Goal: Task Accomplishment & Management: Manage account settings

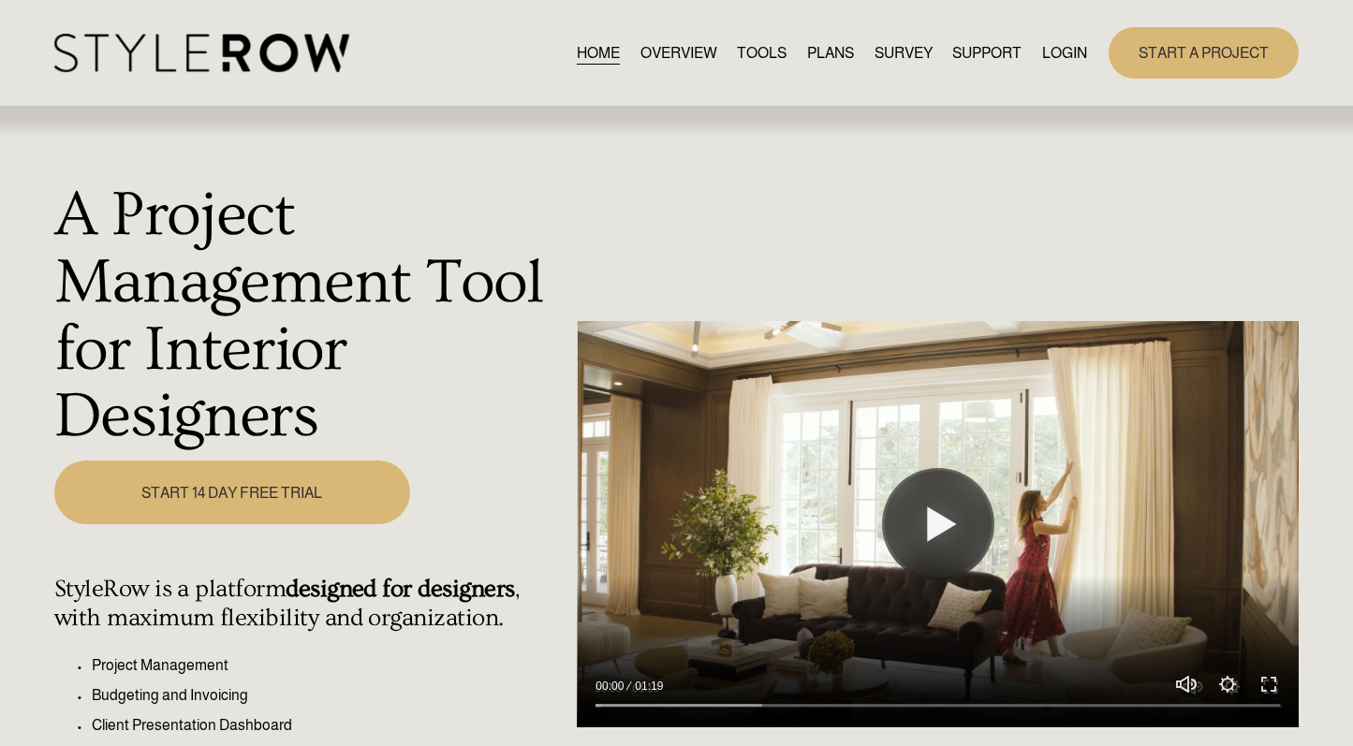
click at [1056, 43] on link "LOGIN" at bounding box center [1064, 52] width 45 height 25
click at [1061, 60] on link "LOGIN" at bounding box center [1064, 52] width 45 height 25
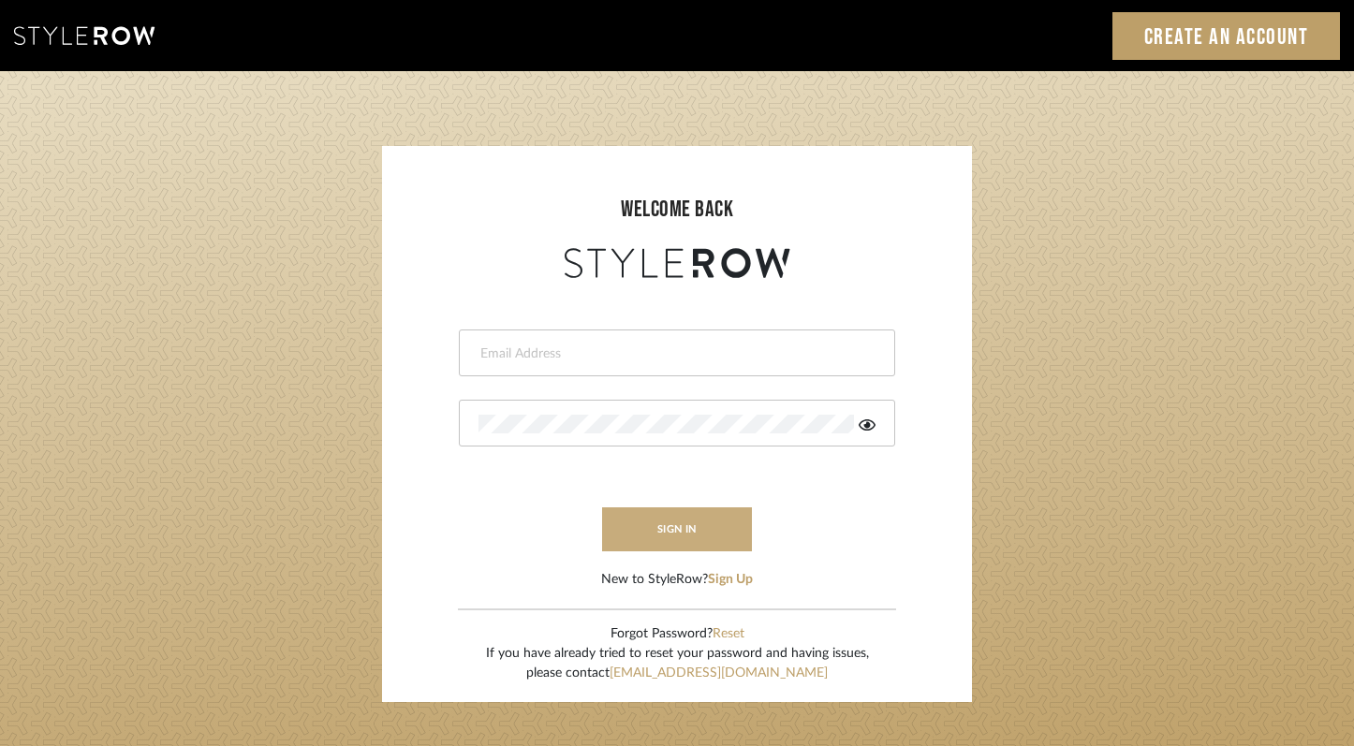
type input "[PERSON_NAME][EMAIL_ADDRESS][DOMAIN_NAME]"
click at [668, 533] on button "sign in" at bounding box center [677, 529] width 150 height 44
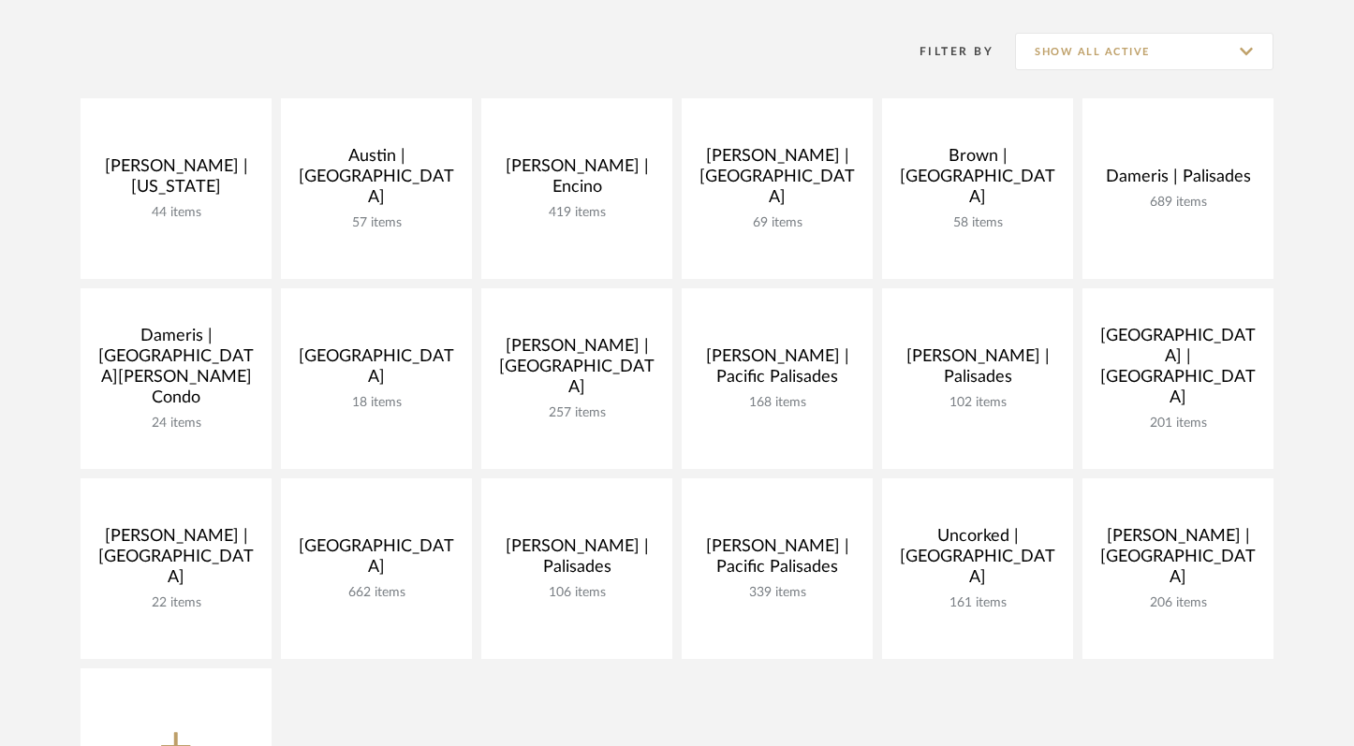
scroll to position [269, 0]
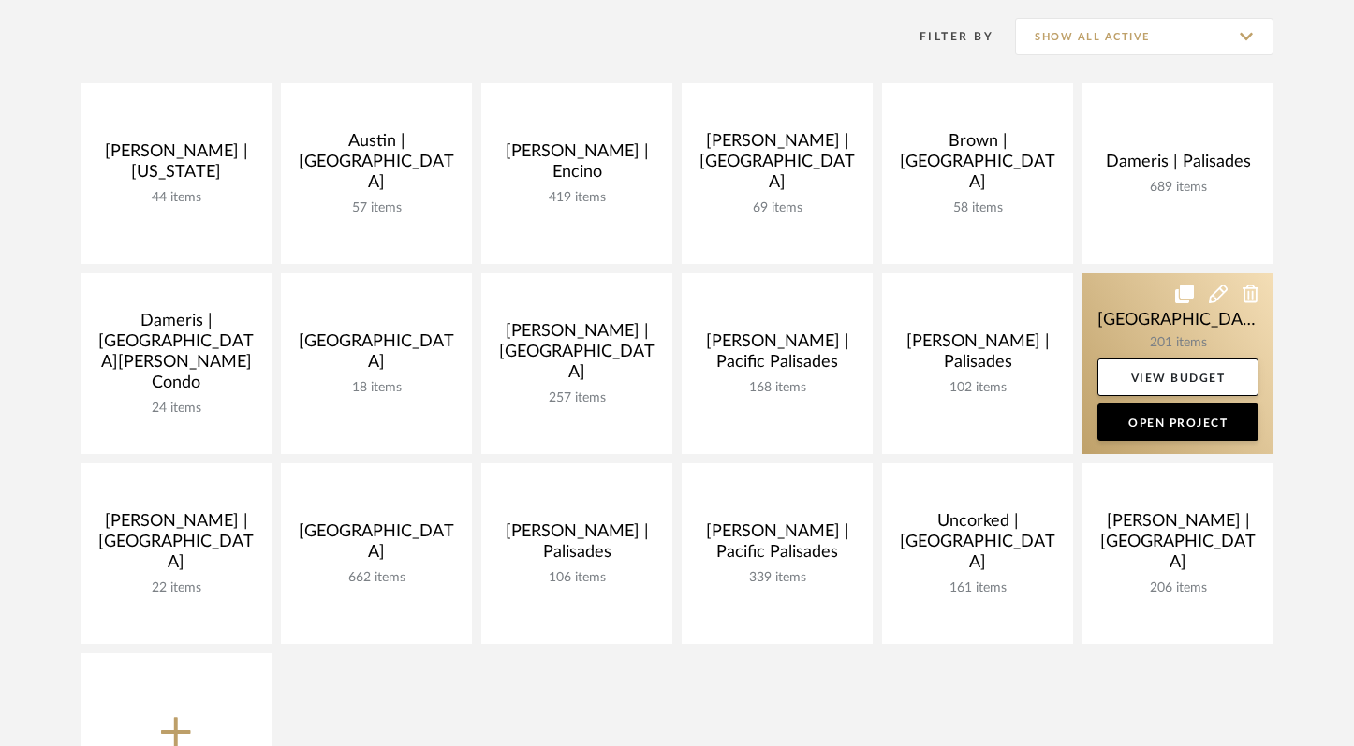
click at [1145, 326] on link at bounding box center [1177, 363] width 191 height 181
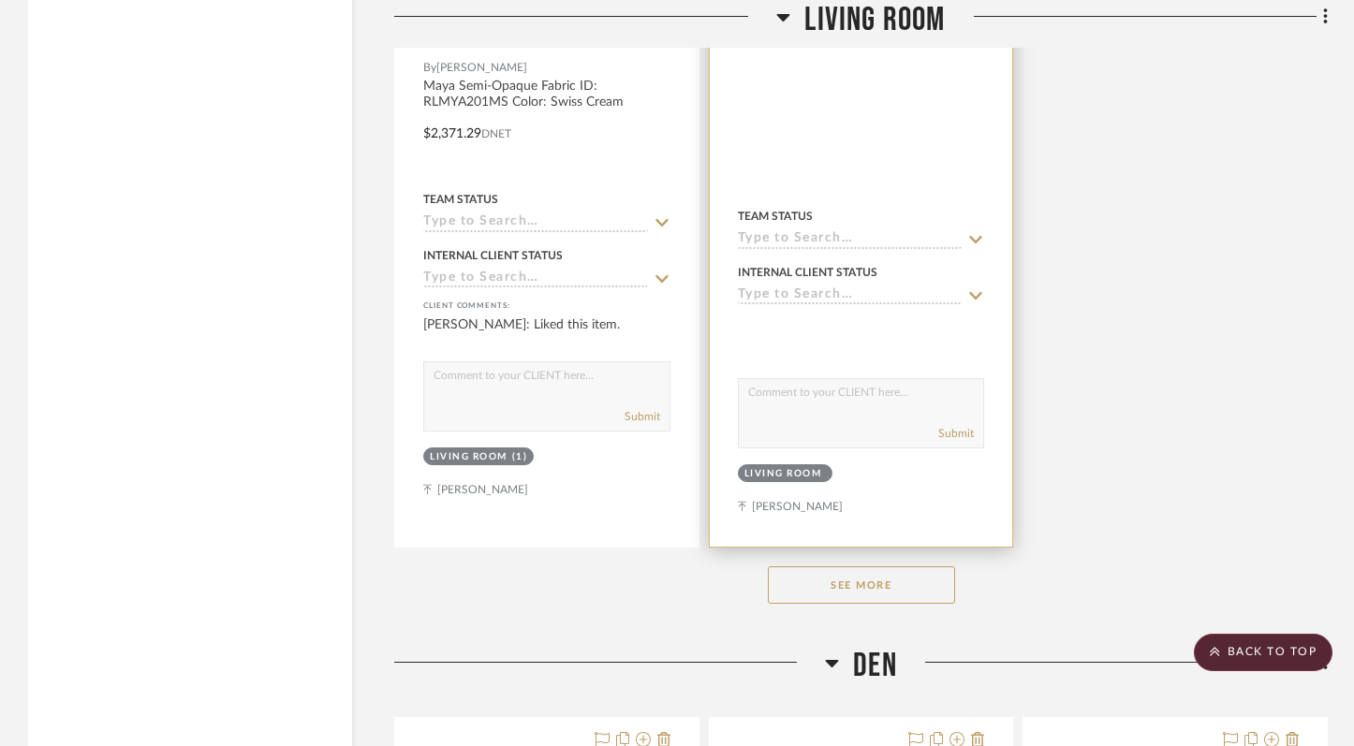
scroll to position [17808, 0]
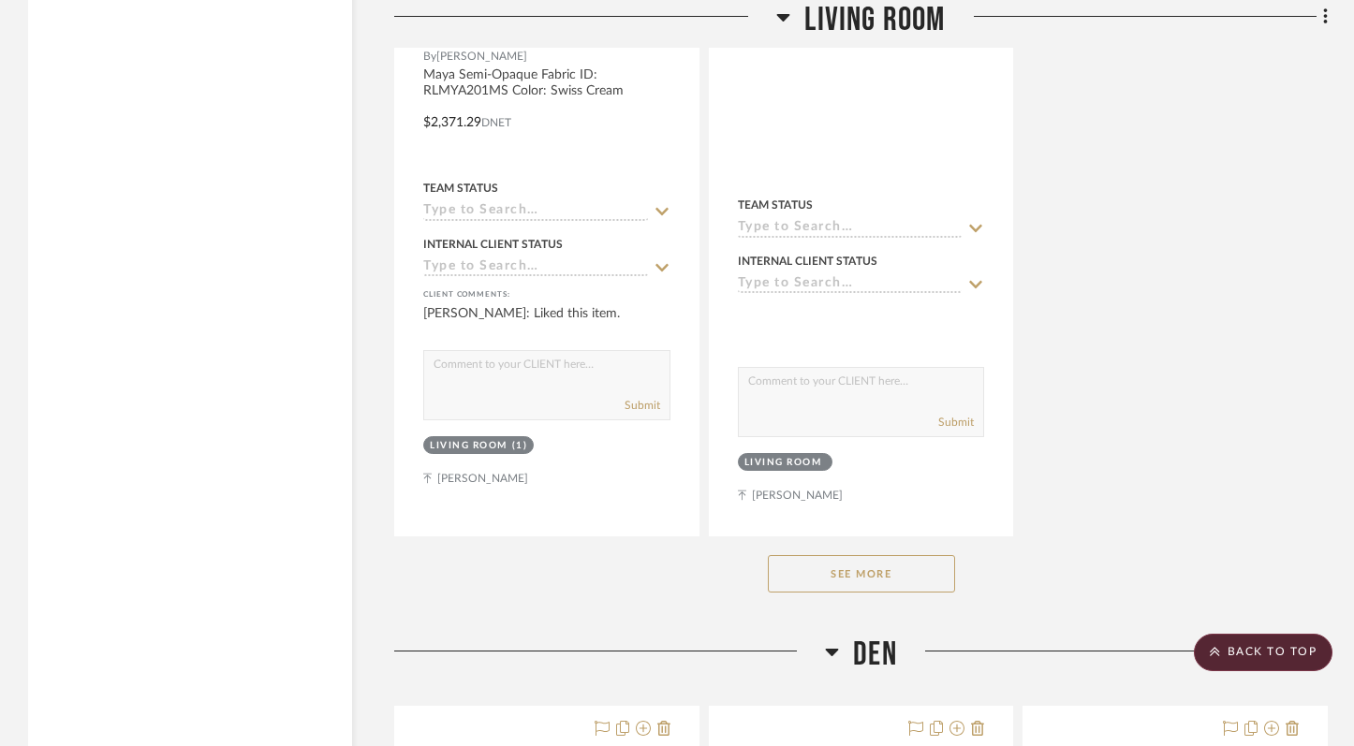
click at [879, 557] on button "See More" at bounding box center [861, 573] width 187 height 37
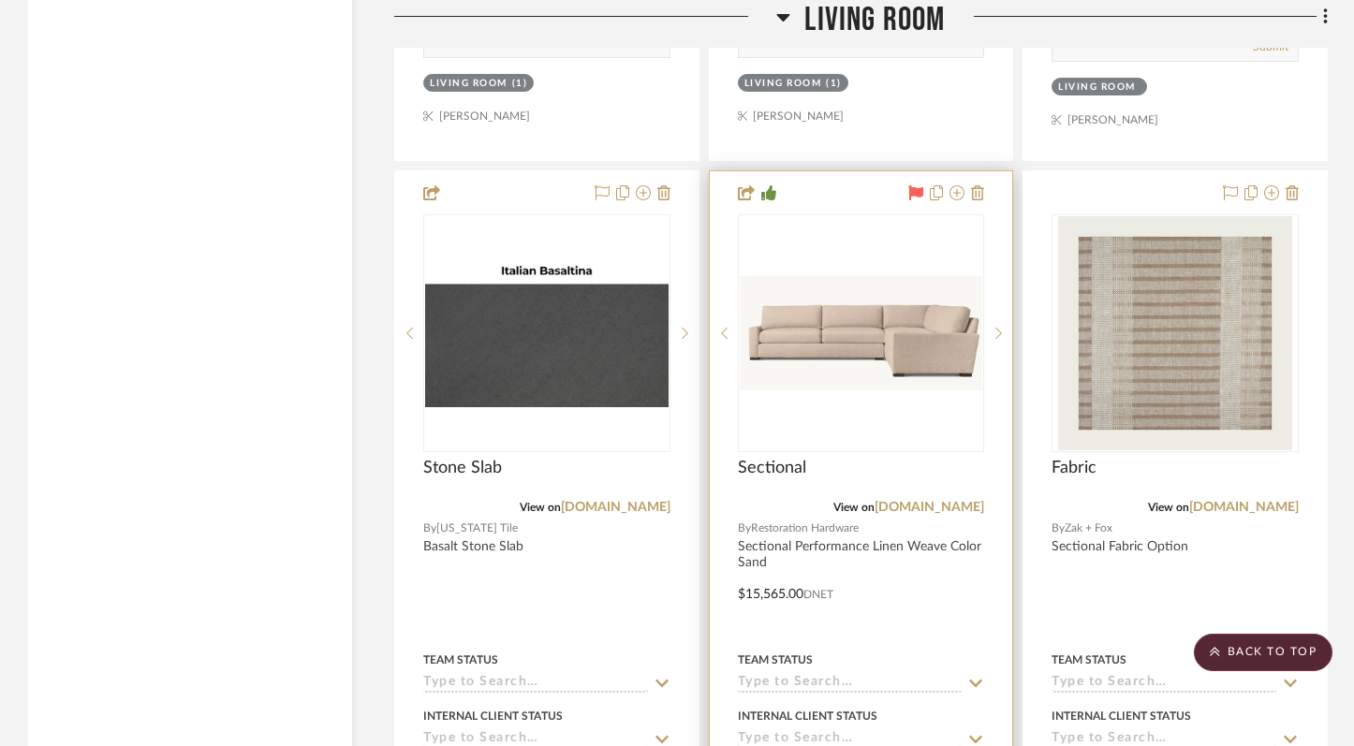
scroll to position [19847, 0]
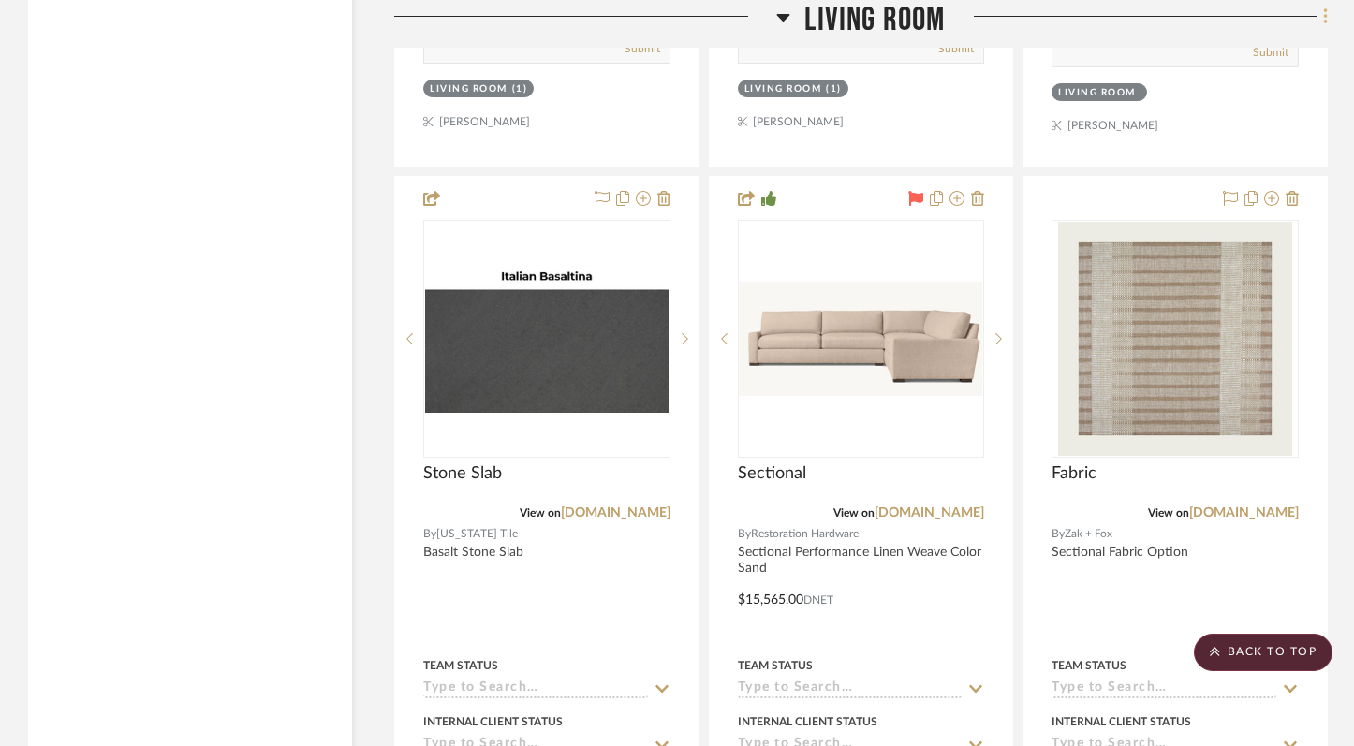
click at [1324, 13] on icon at bounding box center [1325, 16] width 4 height 16
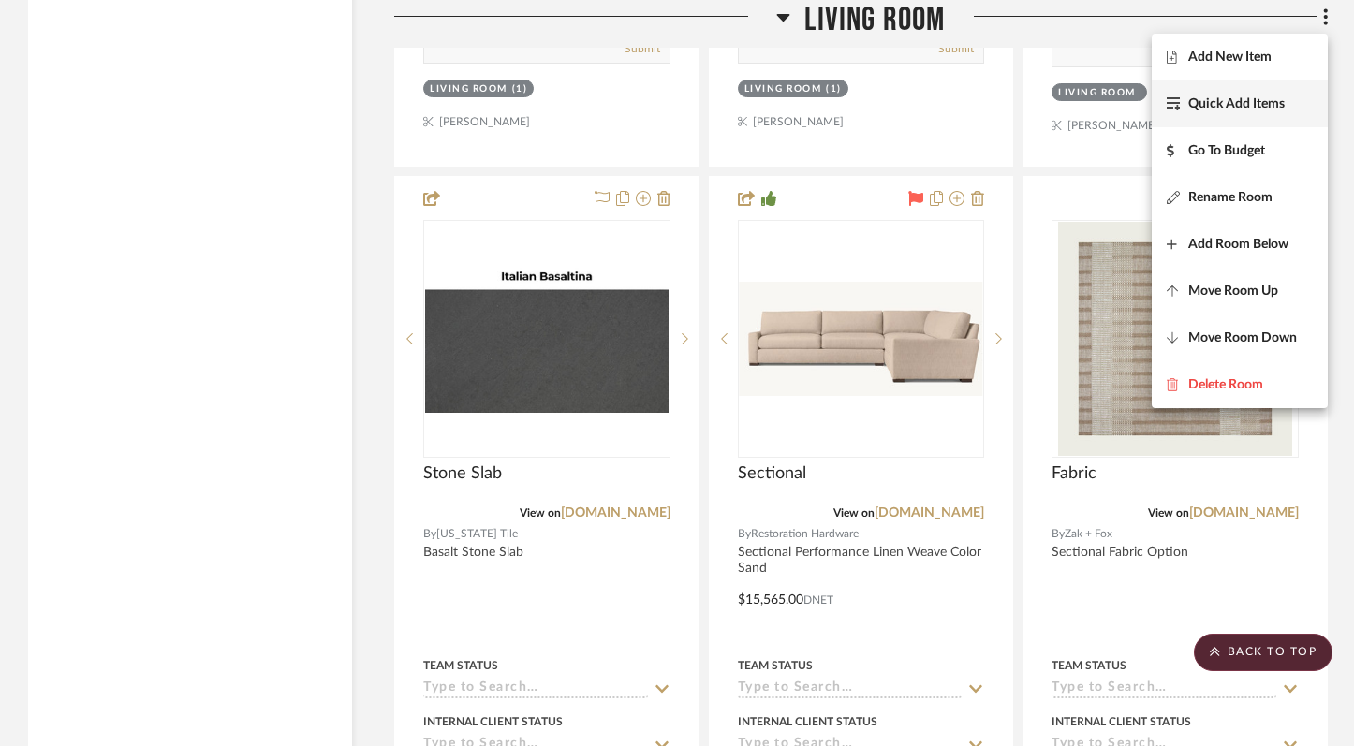
click at [1267, 101] on span "Quick Add Items" at bounding box center [1236, 104] width 96 height 16
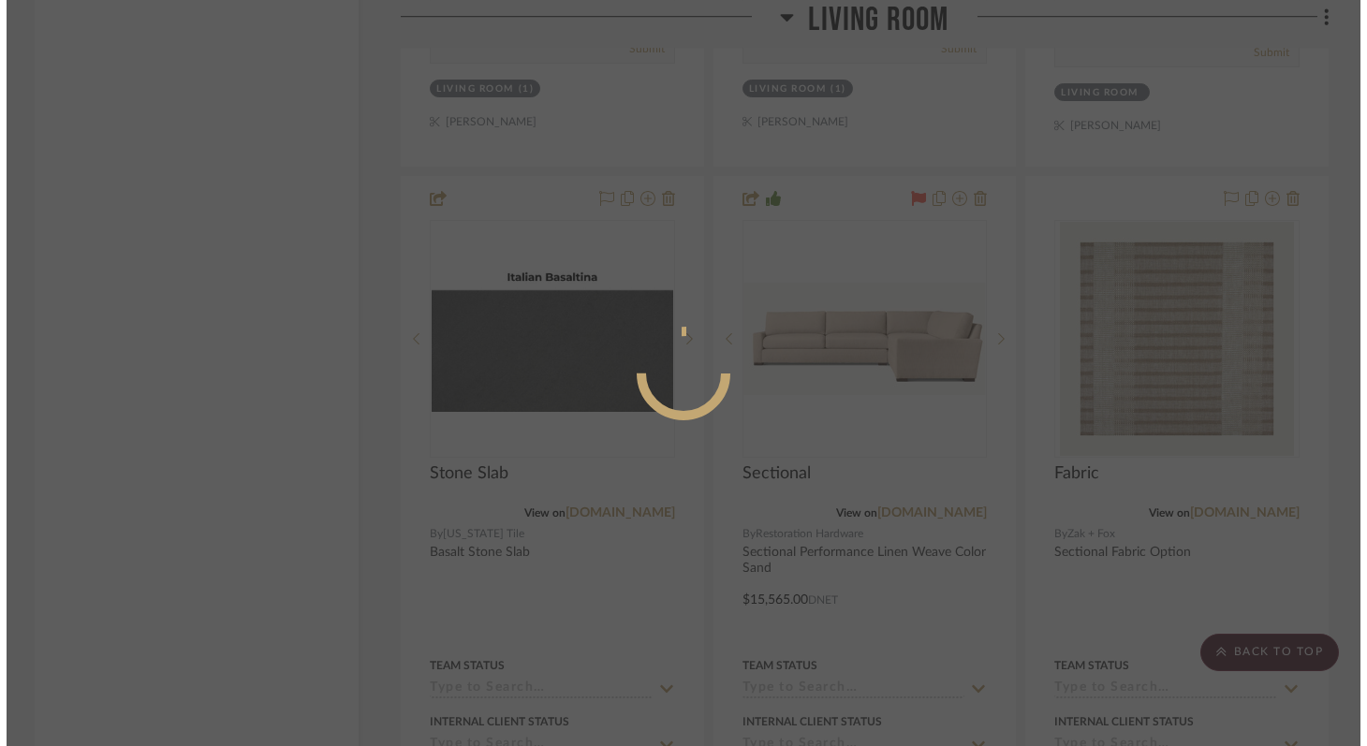
scroll to position [0, 0]
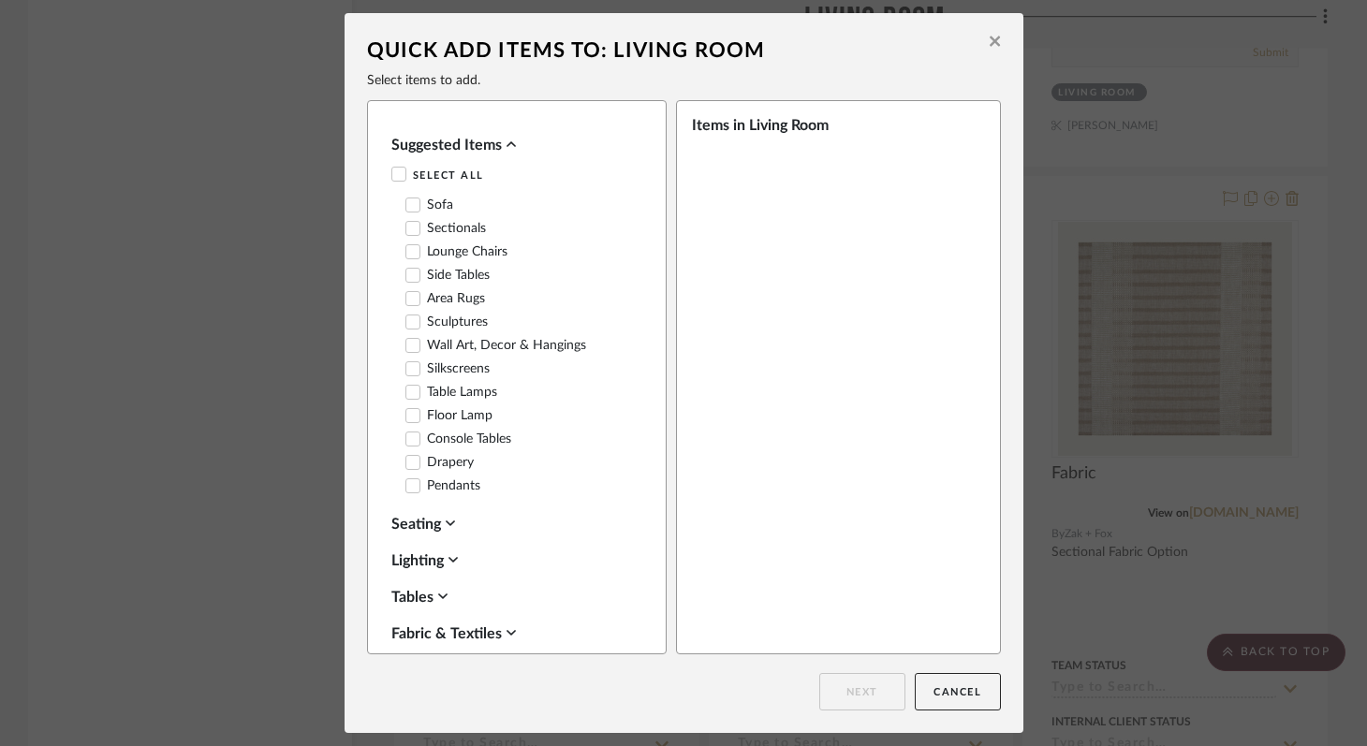
click at [406, 226] on icon at bounding box center [412, 228] width 13 height 13
click at [849, 688] on button "Next" at bounding box center [862, 691] width 86 height 37
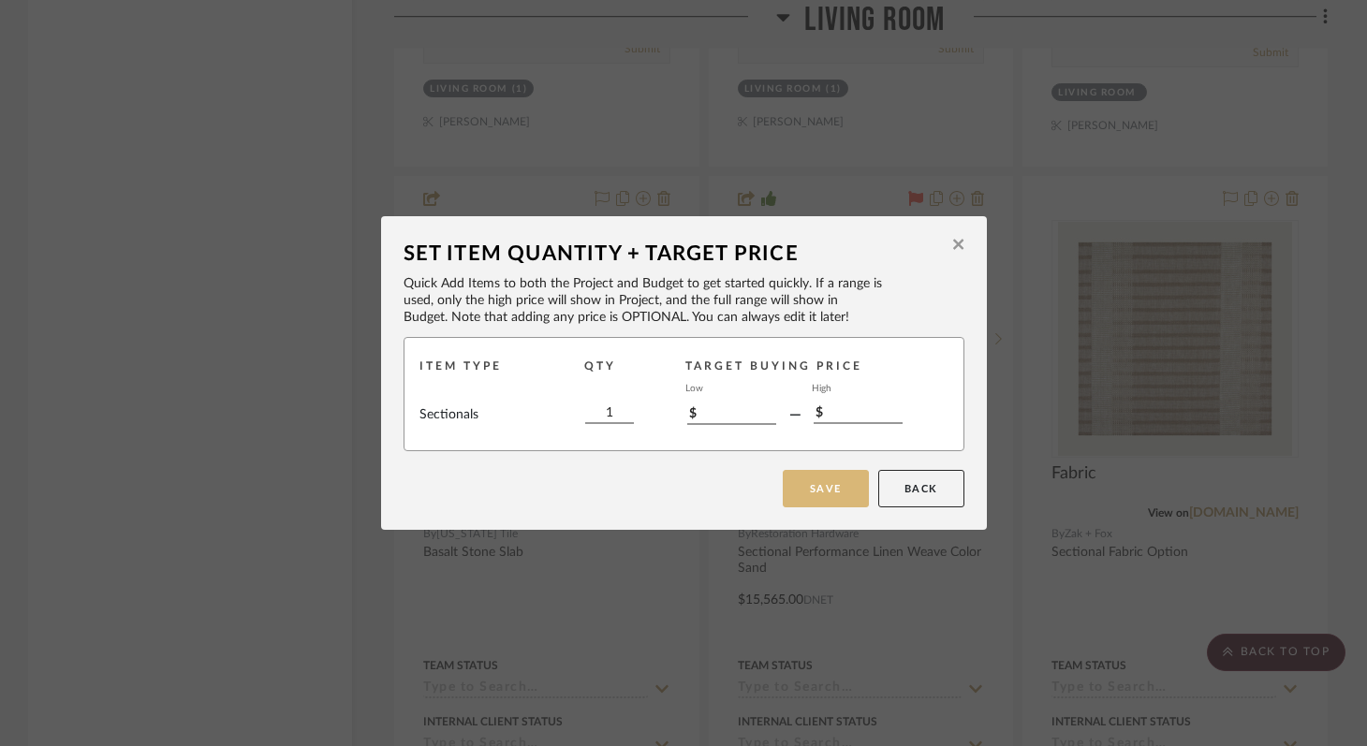
click at [815, 495] on button "Save" at bounding box center [826, 488] width 86 height 37
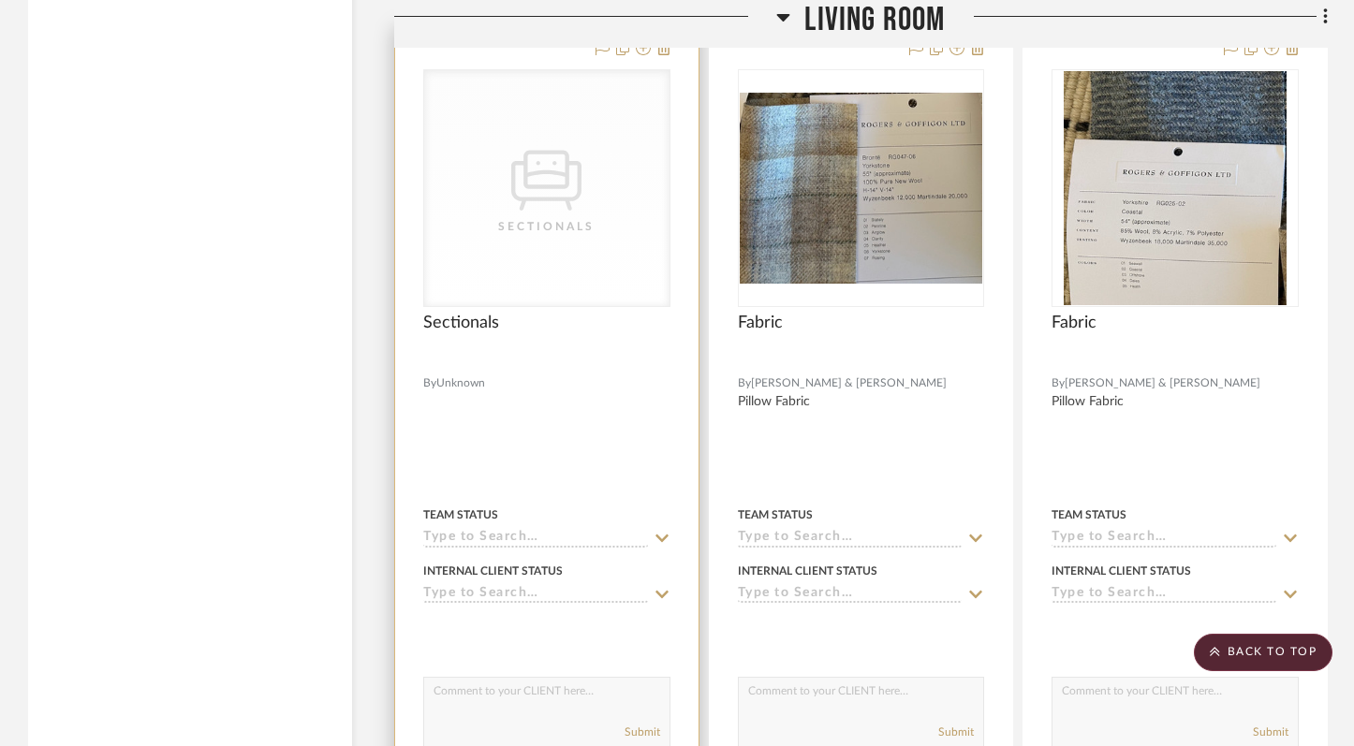
scroll to position [15802, 0]
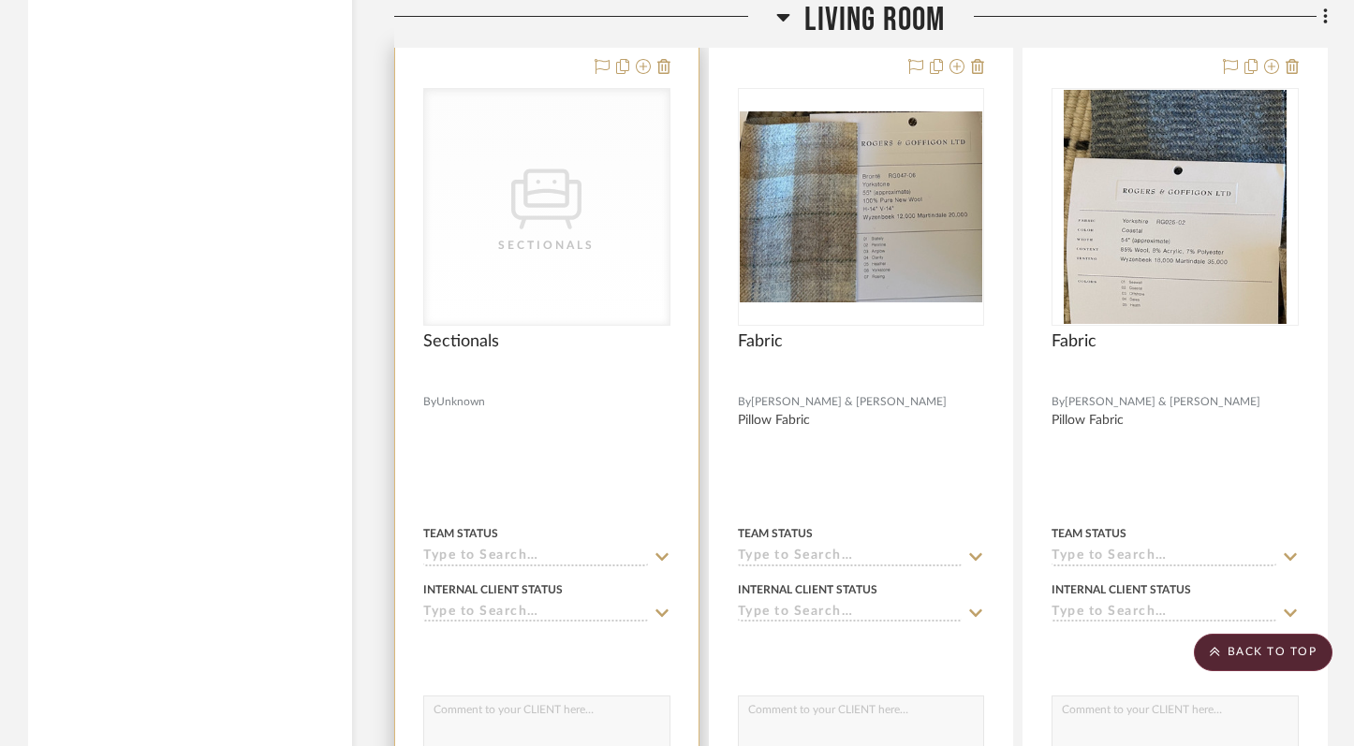
click at [586, 236] on div "Sectionals" at bounding box center [546, 245] width 187 height 19
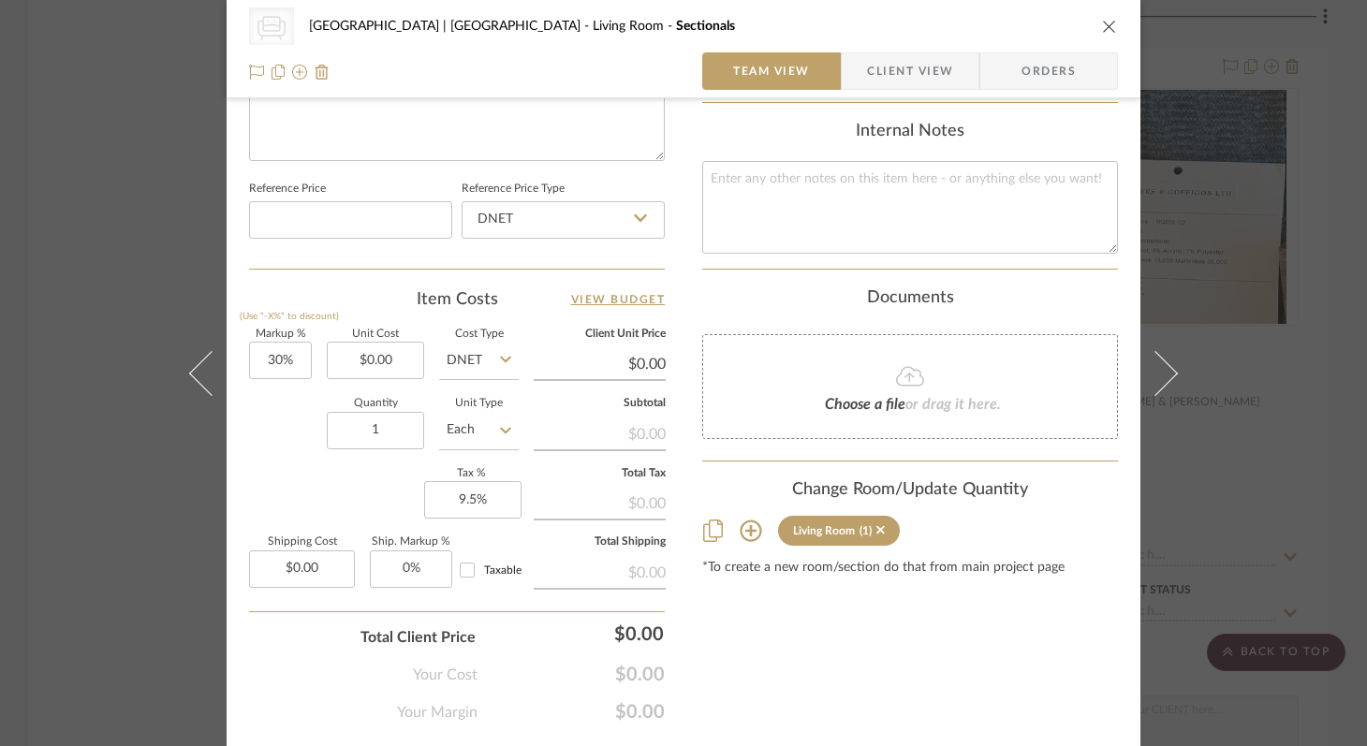
scroll to position [991, 0]
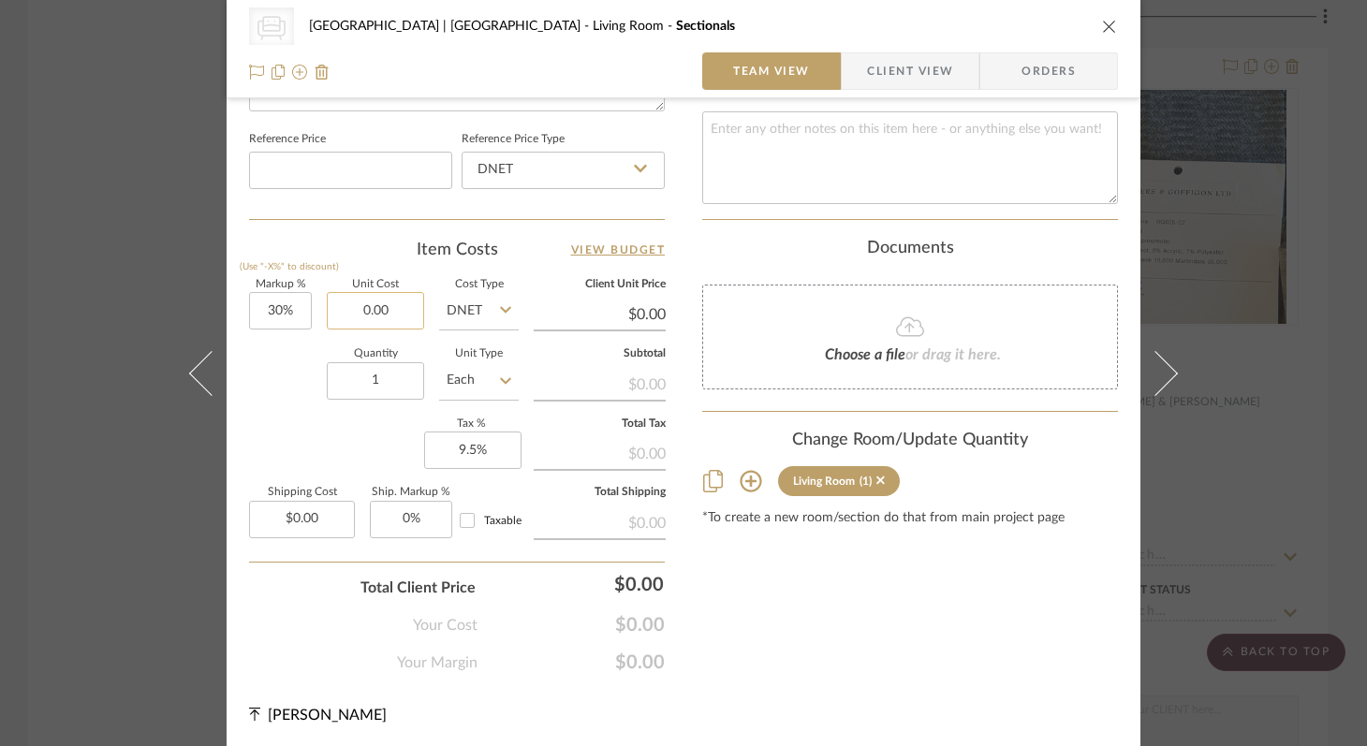
click at [375, 310] on input "0.00" at bounding box center [375, 310] width 97 height 37
type input "$15,000.00"
type input "$19,500.00"
click at [1102, 24] on icon "close" at bounding box center [1109, 26] width 15 height 15
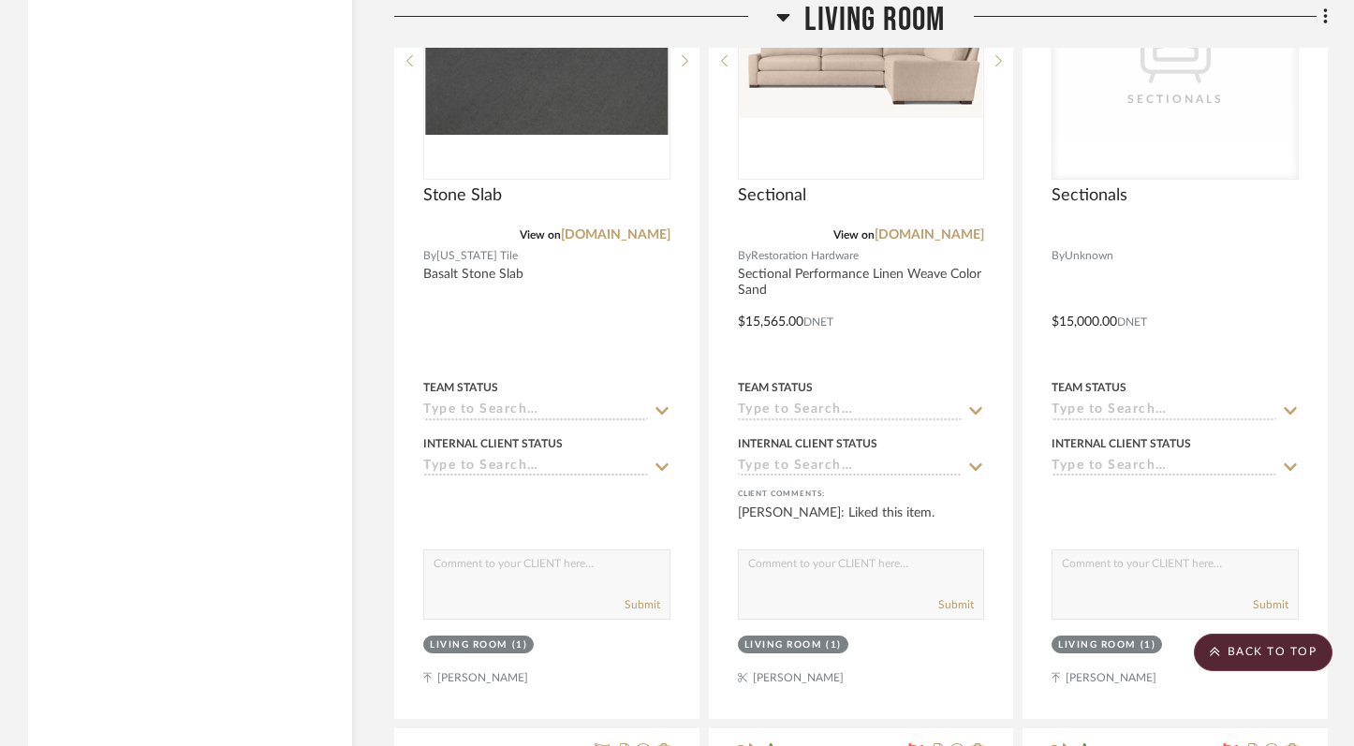
scroll to position [20640, 0]
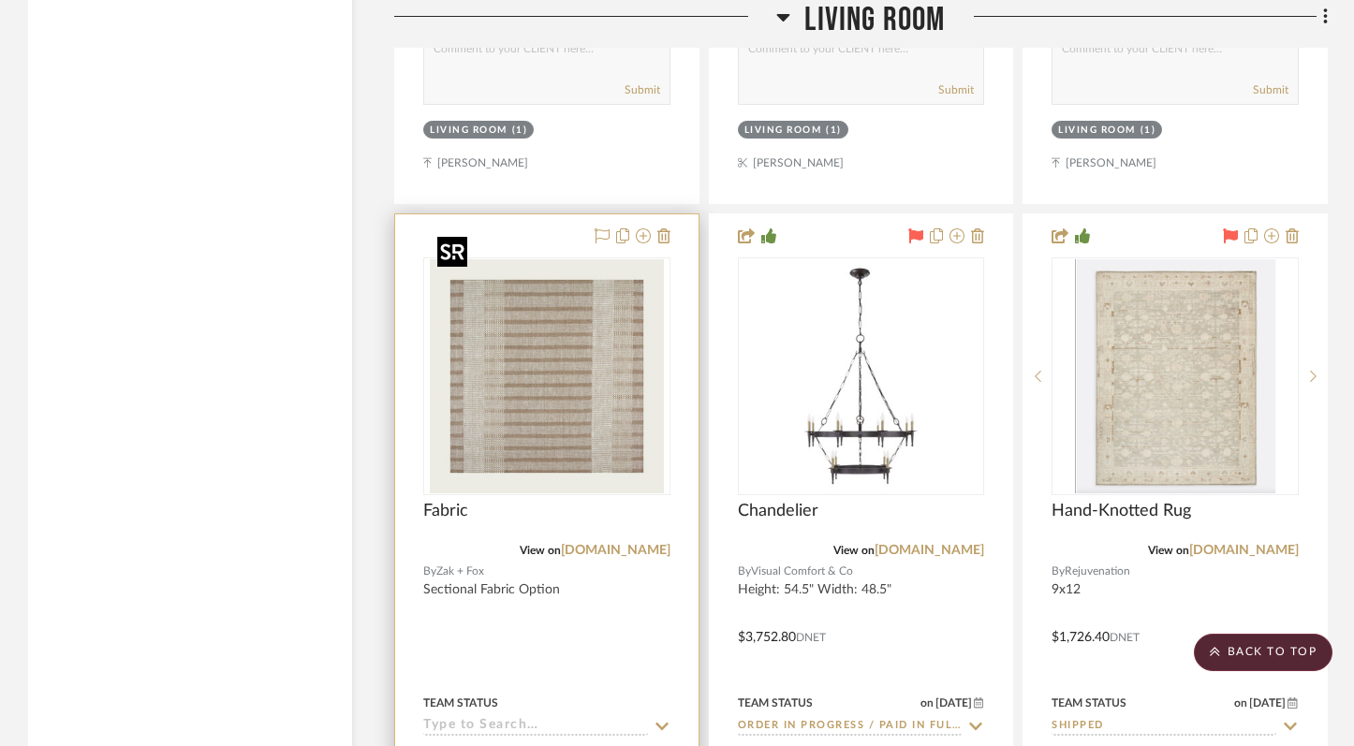
click at [569, 387] on img "0" at bounding box center [547, 376] width 234 height 234
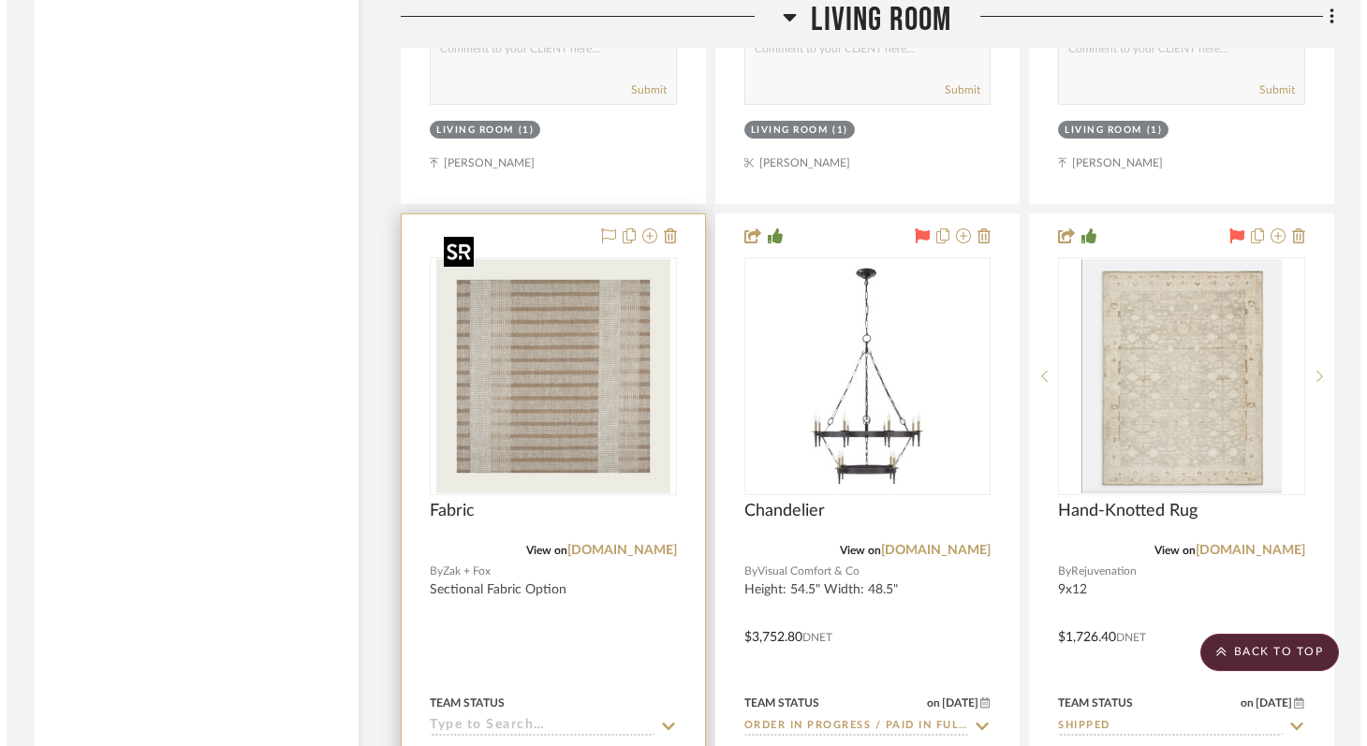
scroll to position [0, 0]
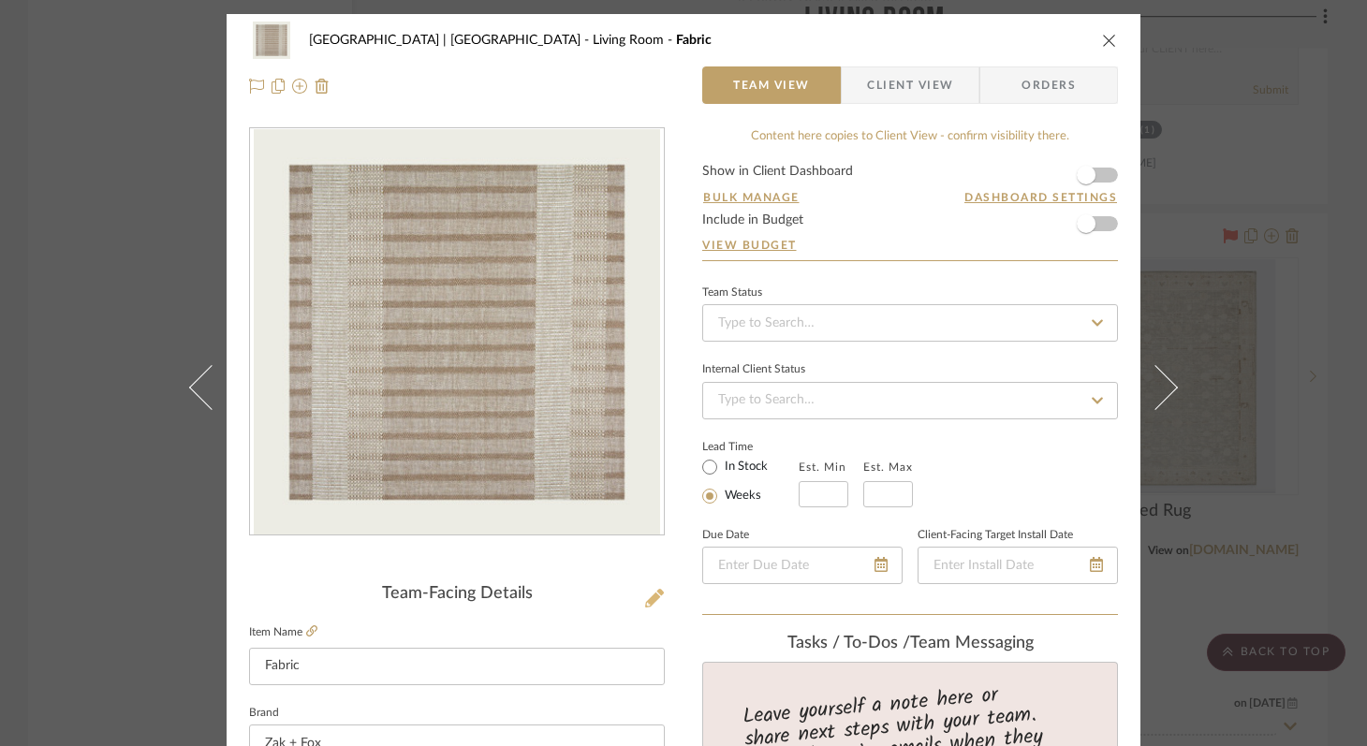
click at [654, 599] on icon at bounding box center [654, 598] width 19 height 19
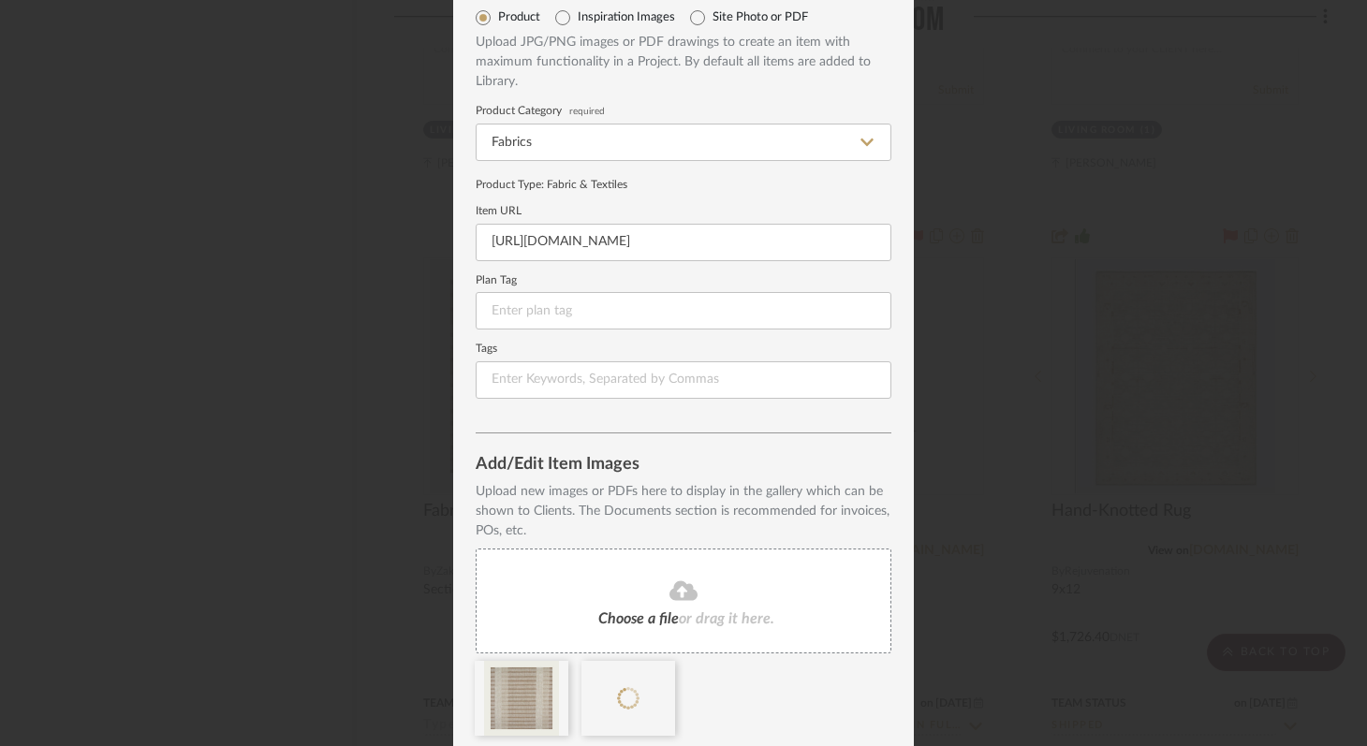
scroll to position [146, 0]
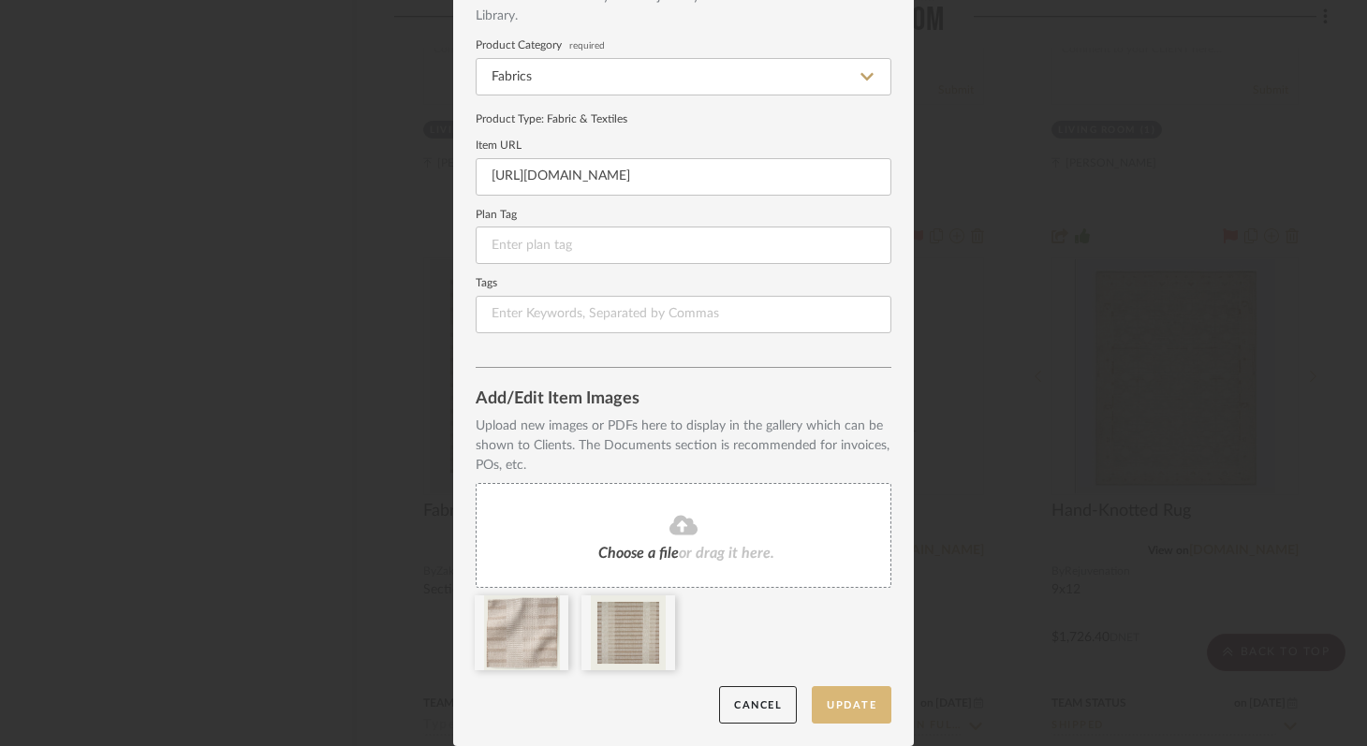
click at [851, 707] on button "Update" at bounding box center [852, 705] width 80 height 38
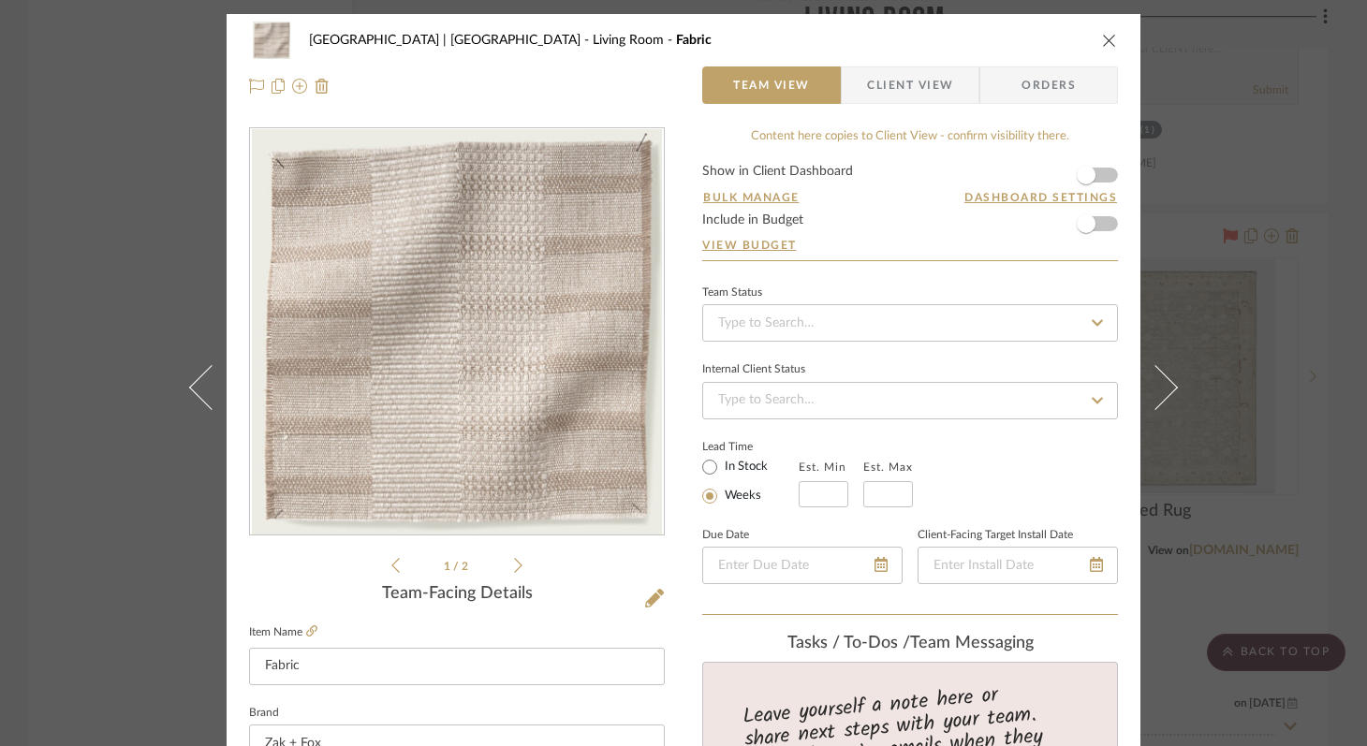
click at [1108, 38] on icon "close" at bounding box center [1109, 40] width 15 height 15
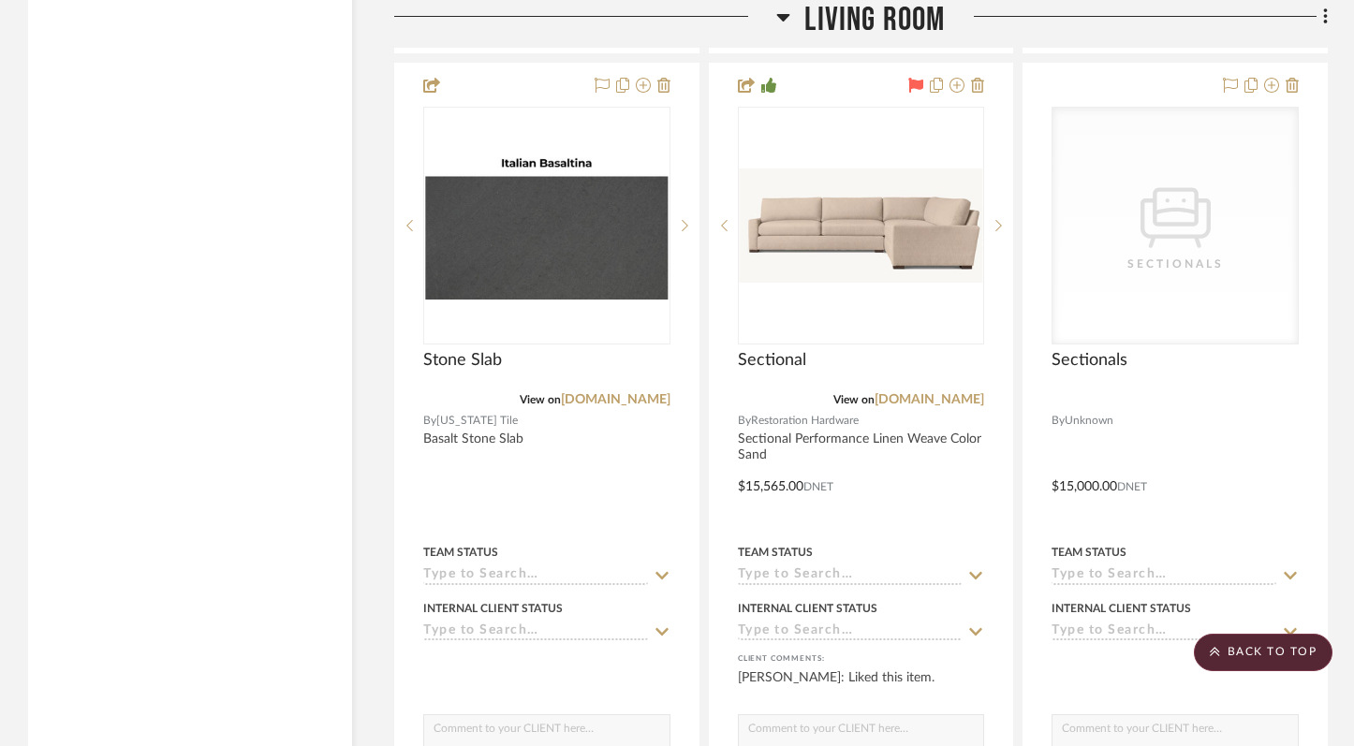
scroll to position [19983, 0]
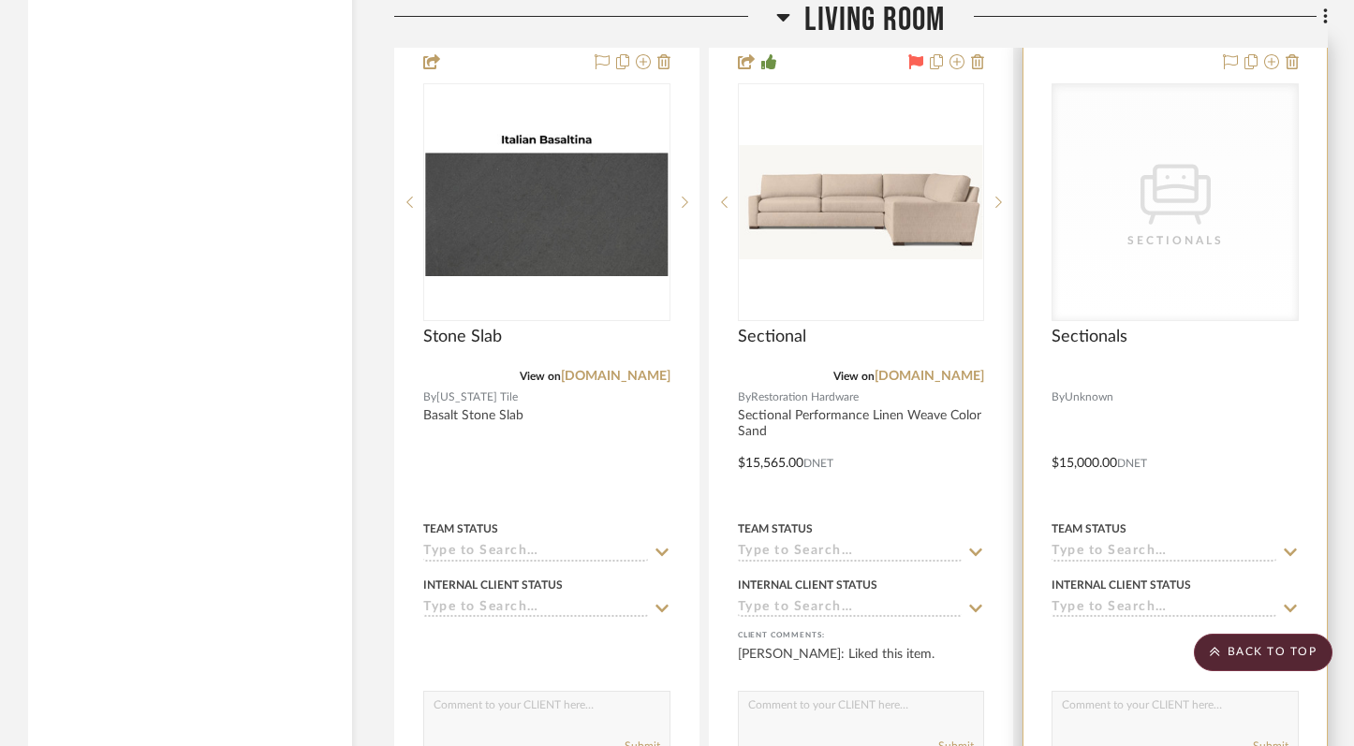
click at [1148, 252] on div "CategoryIconSeating Created with Sketch. Sectionals" at bounding box center [1174, 202] width 245 height 236
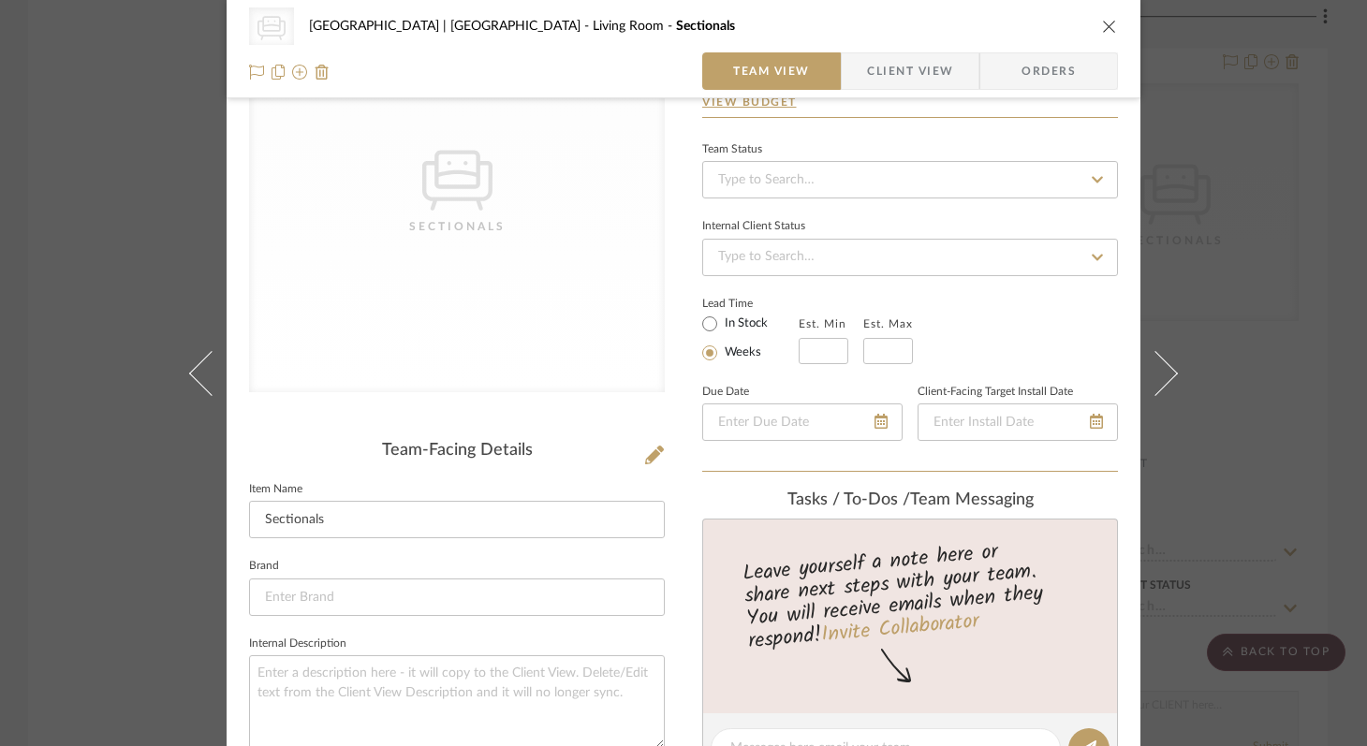
scroll to position [184, 0]
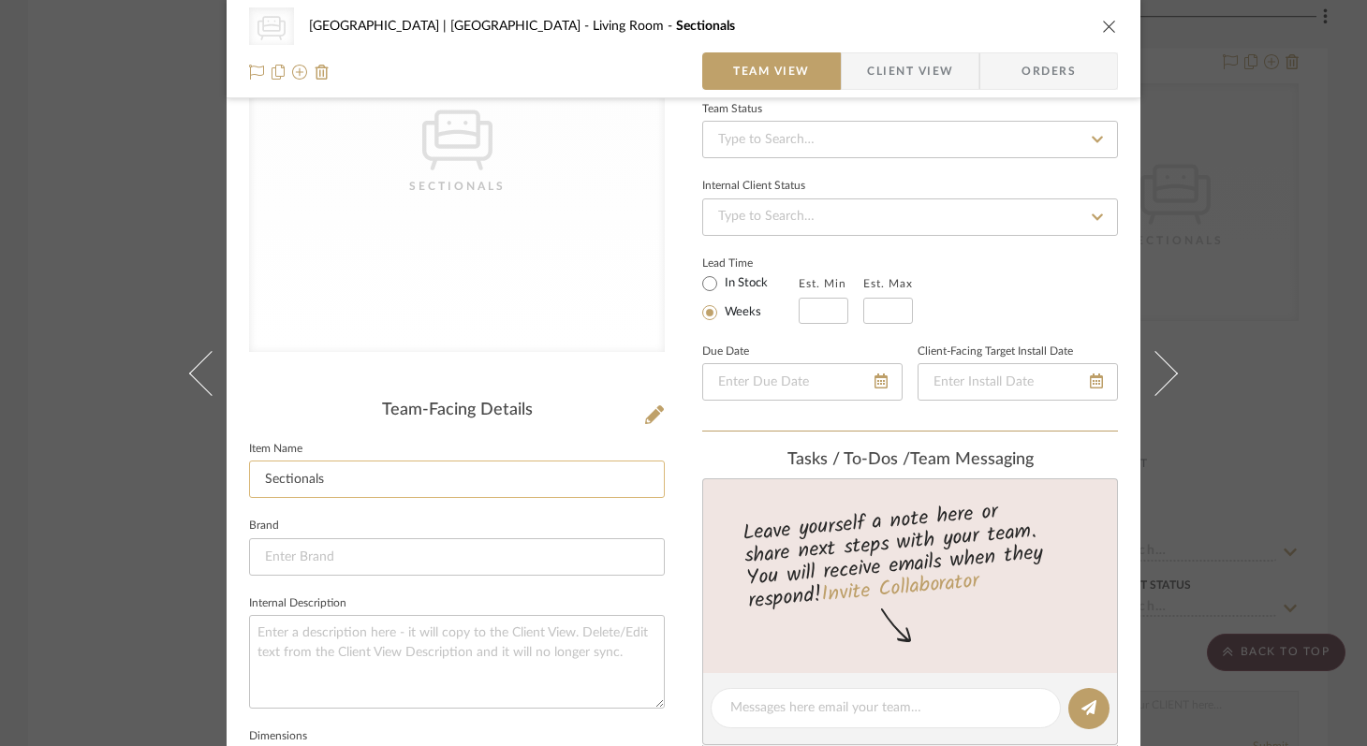
click at [342, 479] on input "Sectionals" at bounding box center [457, 479] width 416 height 37
click at [257, 483] on input "Sectional" at bounding box center [457, 479] width 416 height 37
type input "Custom Sectional"
click at [1102, 25] on icon "close" at bounding box center [1109, 26] width 15 height 15
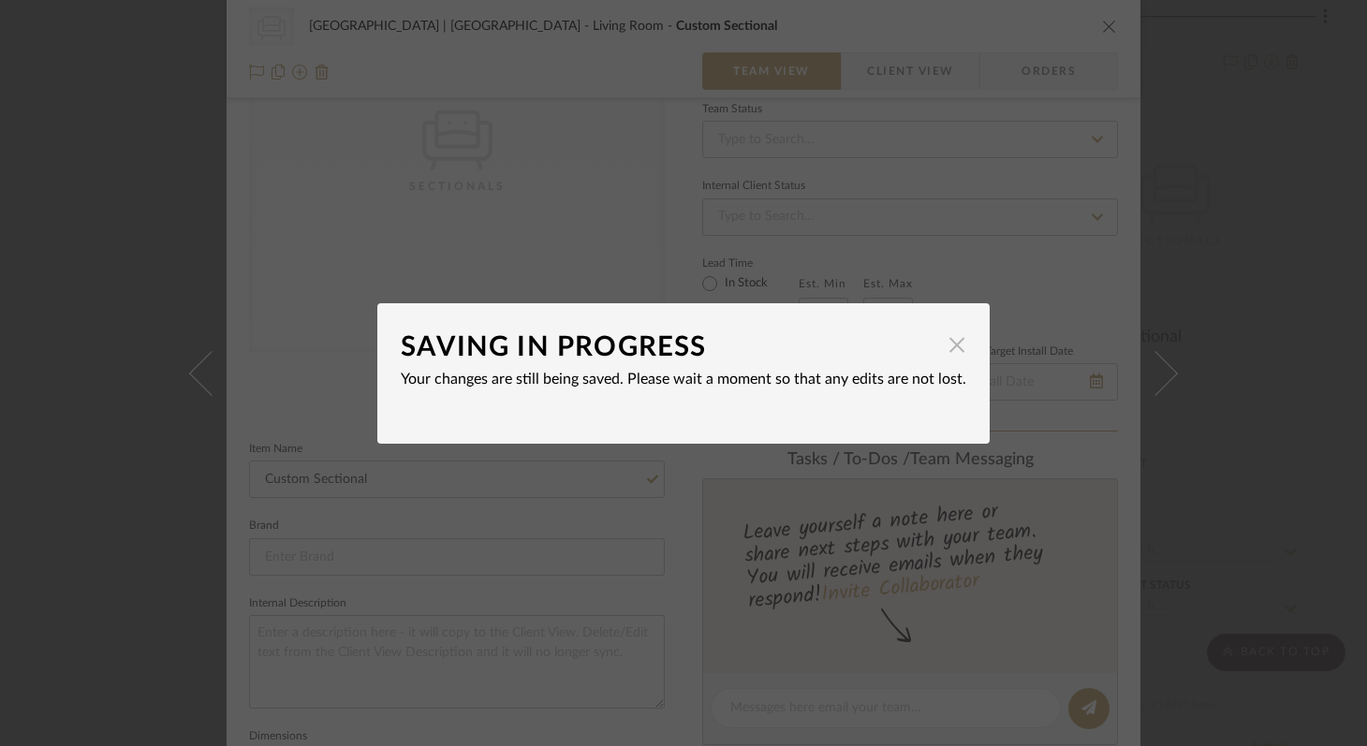
click at [944, 347] on span "button" at bounding box center [956, 345] width 37 height 37
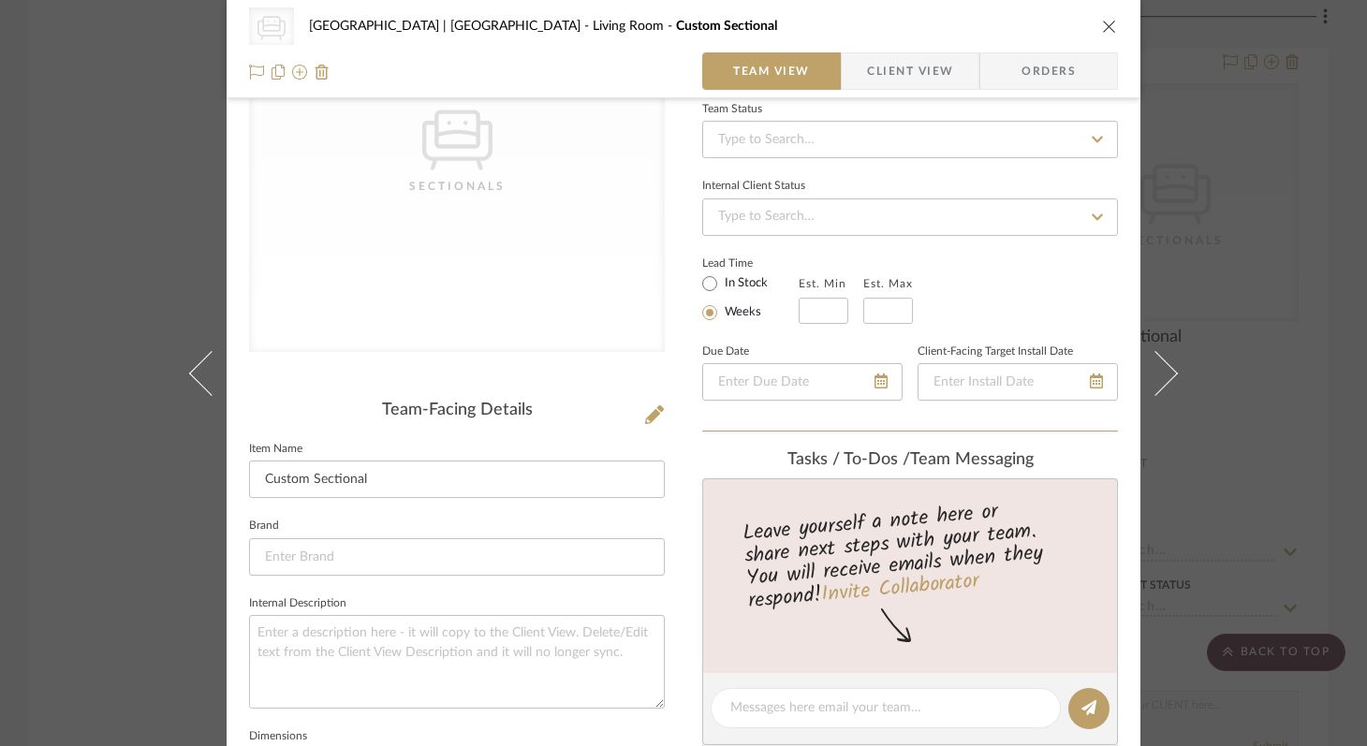
click at [1109, 19] on icon "close" at bounding box center [1109, 26] width 15 height 15
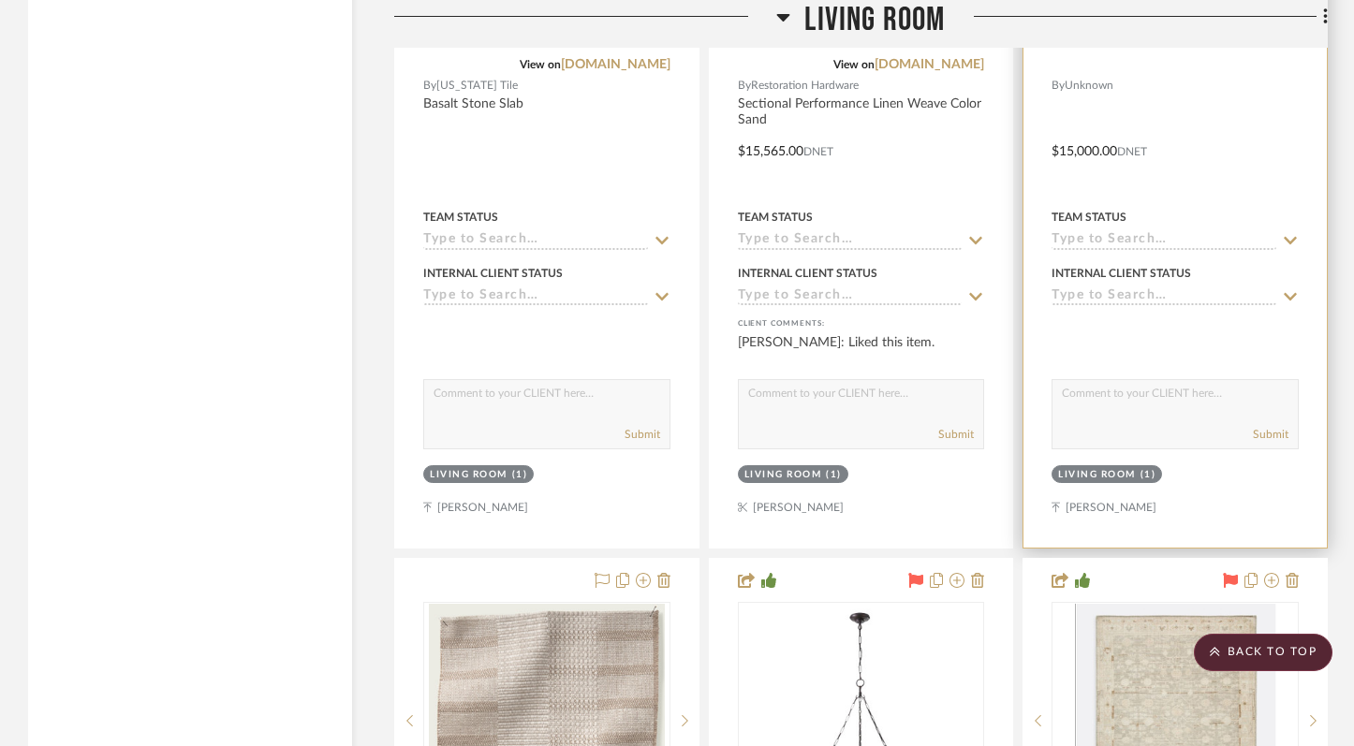
scroll to position [20308, 0]
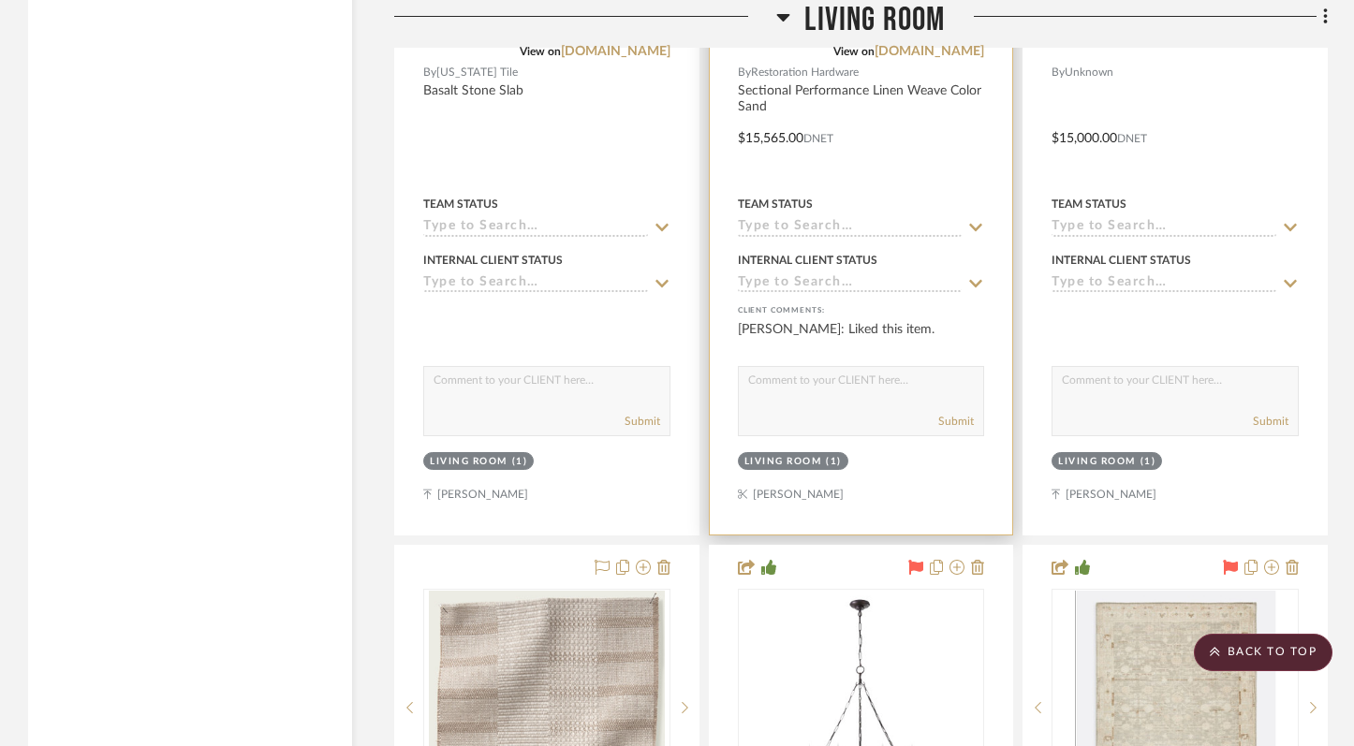
click at [957, 57] on div at bounding box center [861, 124] width 303 height 819
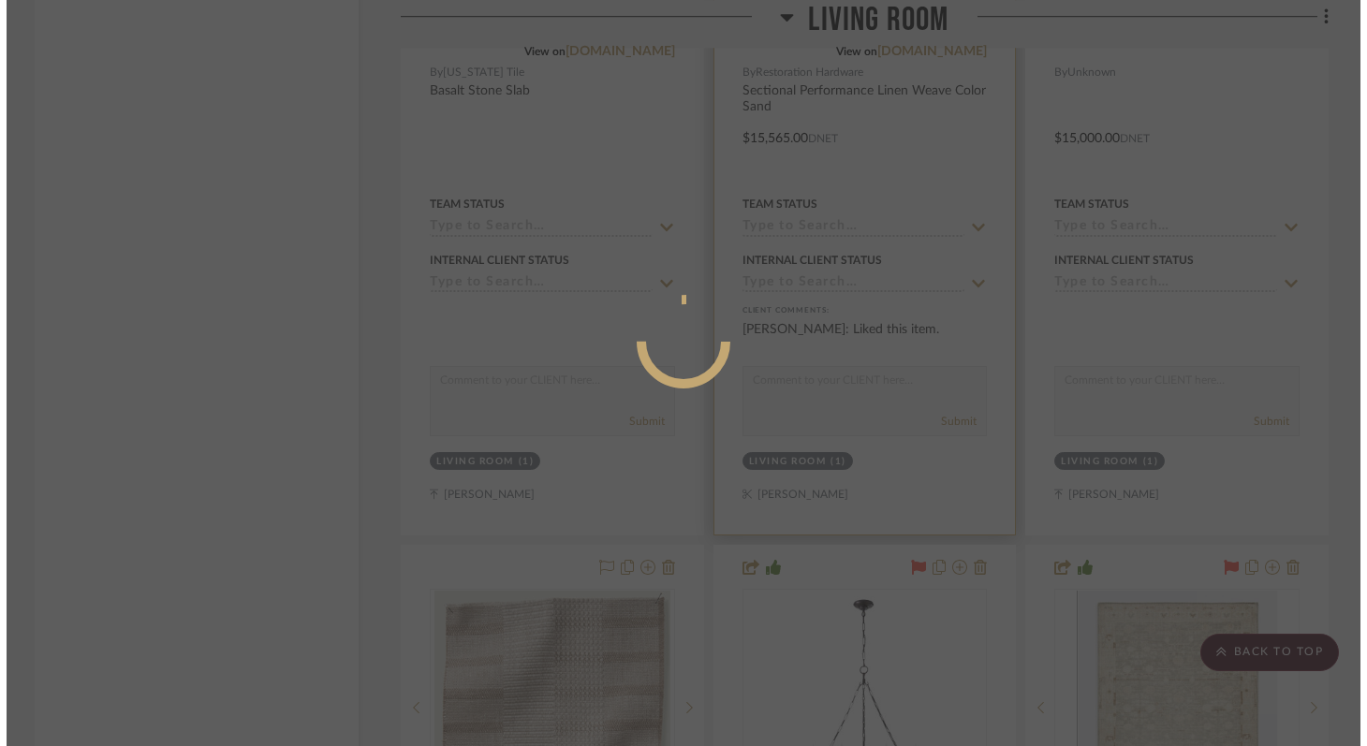
scroll to position [0, 0]
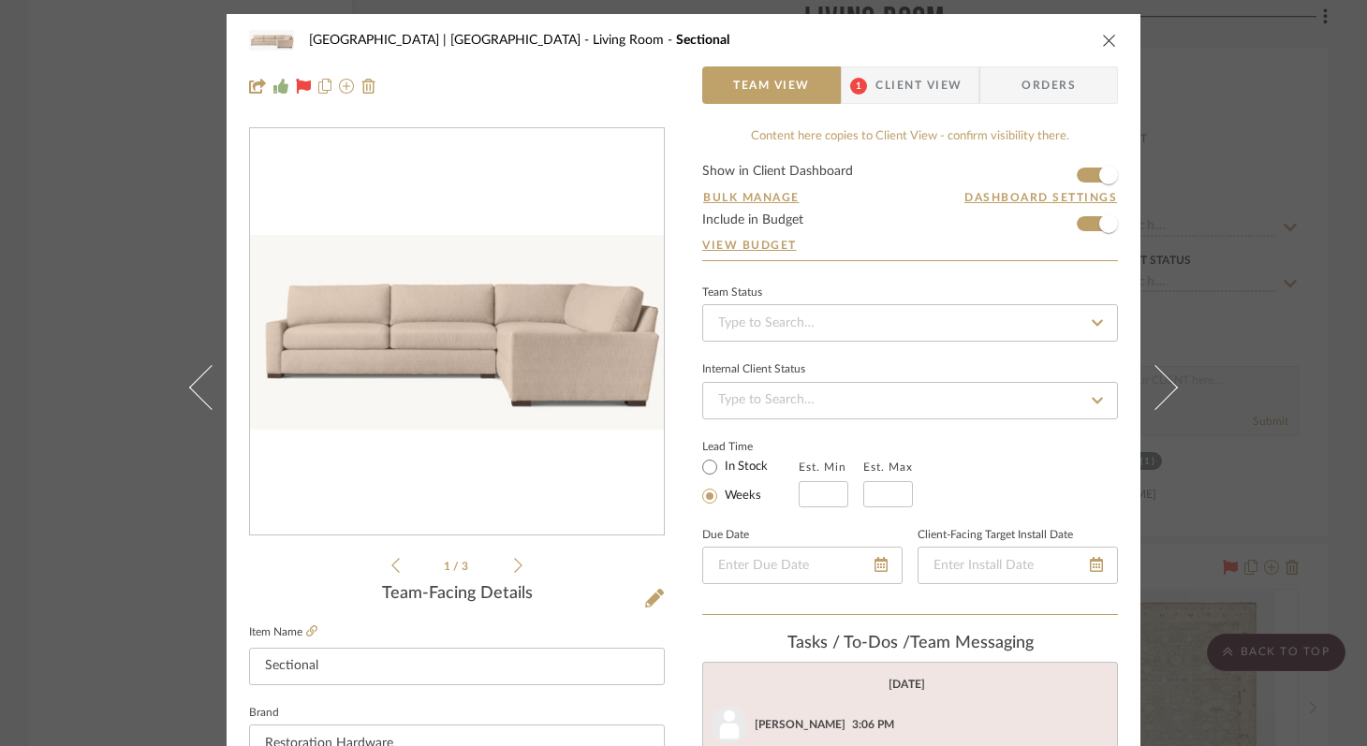
click at [1108, 43] on icon "close" at bounding box center [1109, 40] width 15 height 15
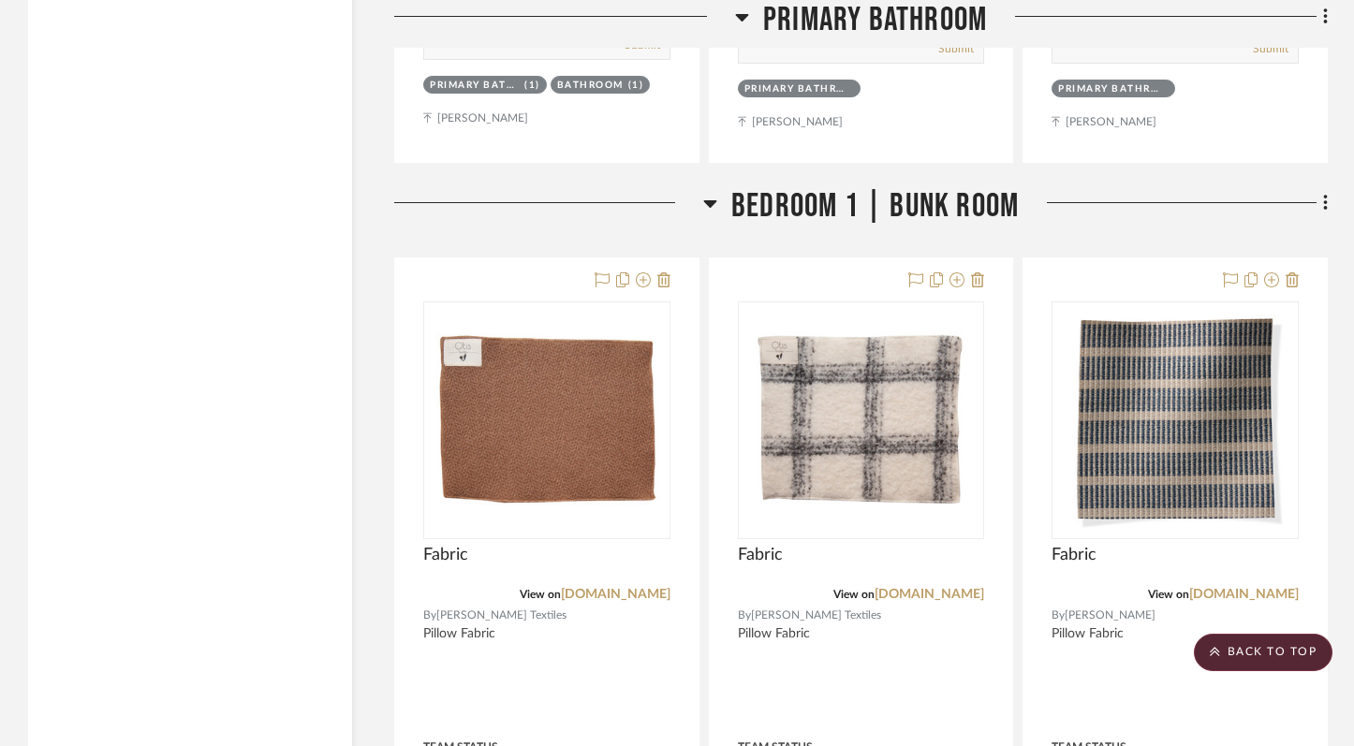
scroll to position [38134, 0]
click at [1325, 194] on icon at bounding box center [1325, 202] width 4 height 16
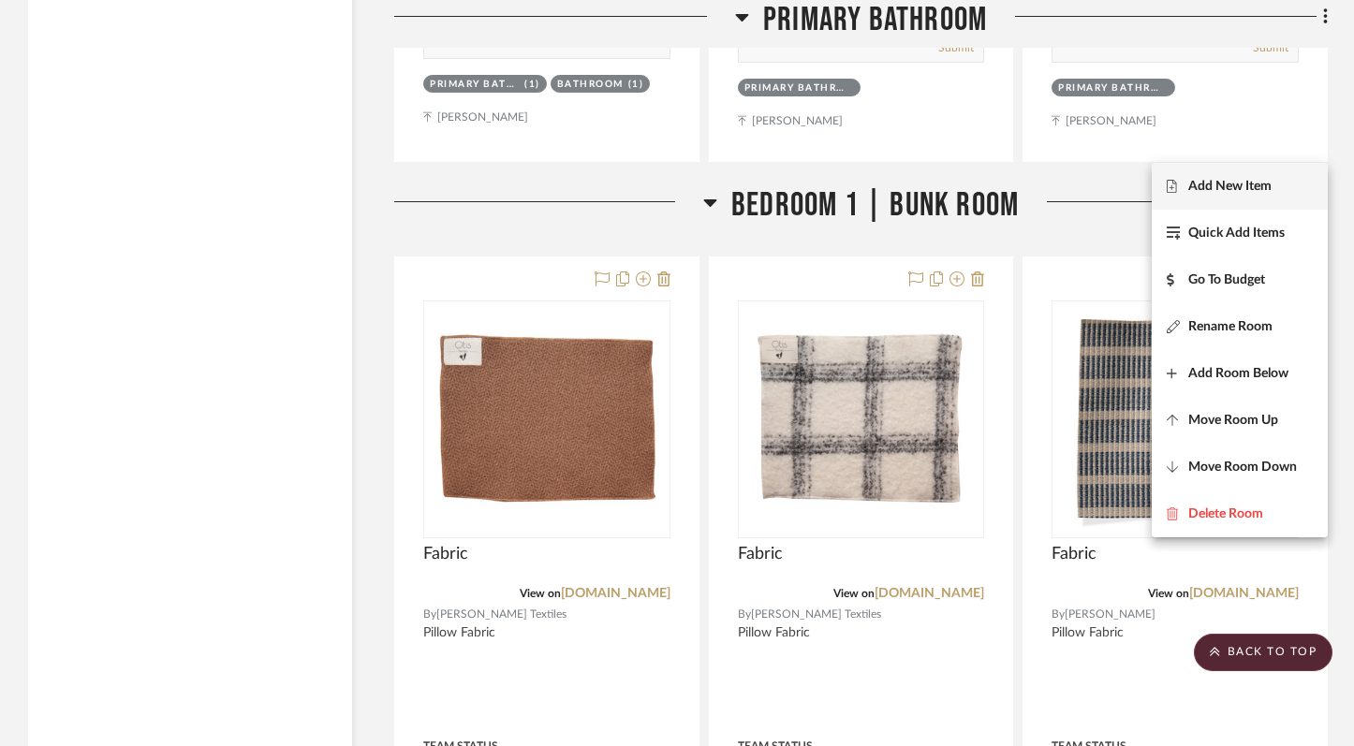
click at [1236, 187] on span "Add New Item" at bounding box center [1229, 187] width 83 height 16
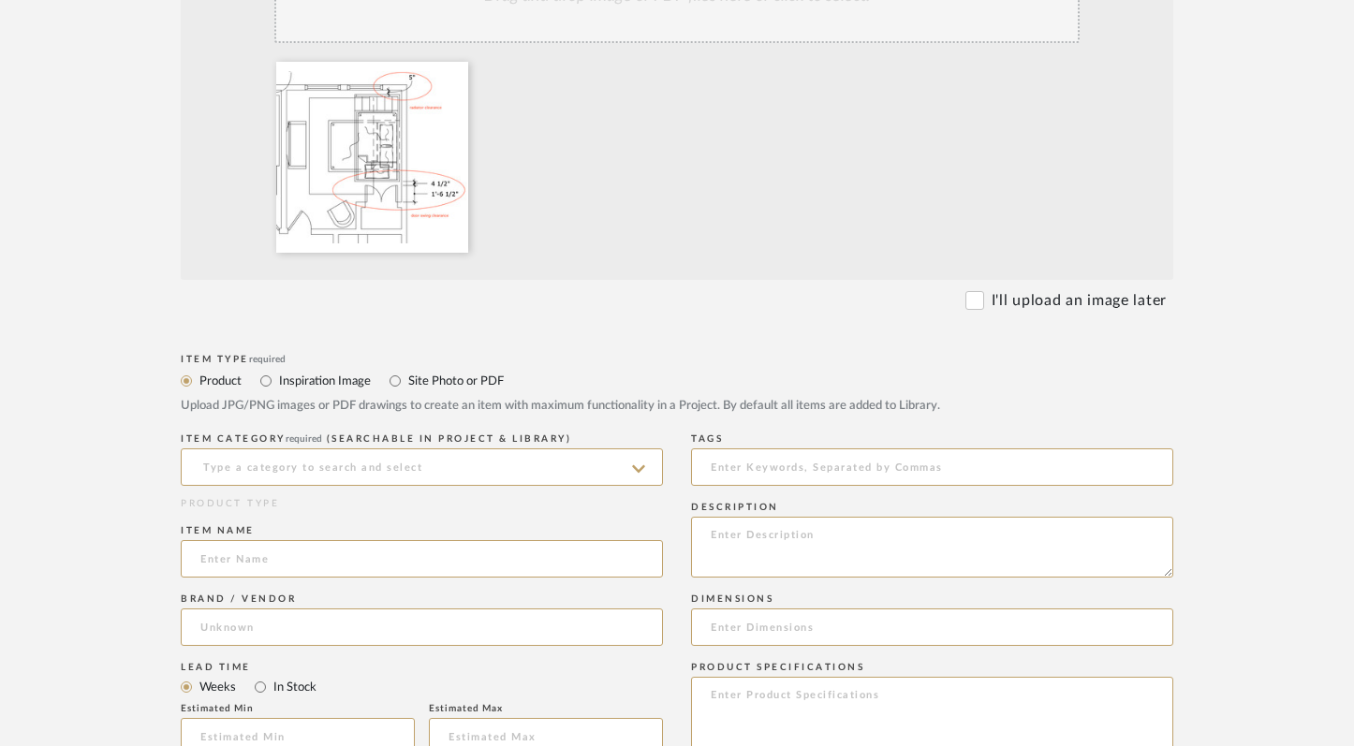
scroll to position [576, 0]
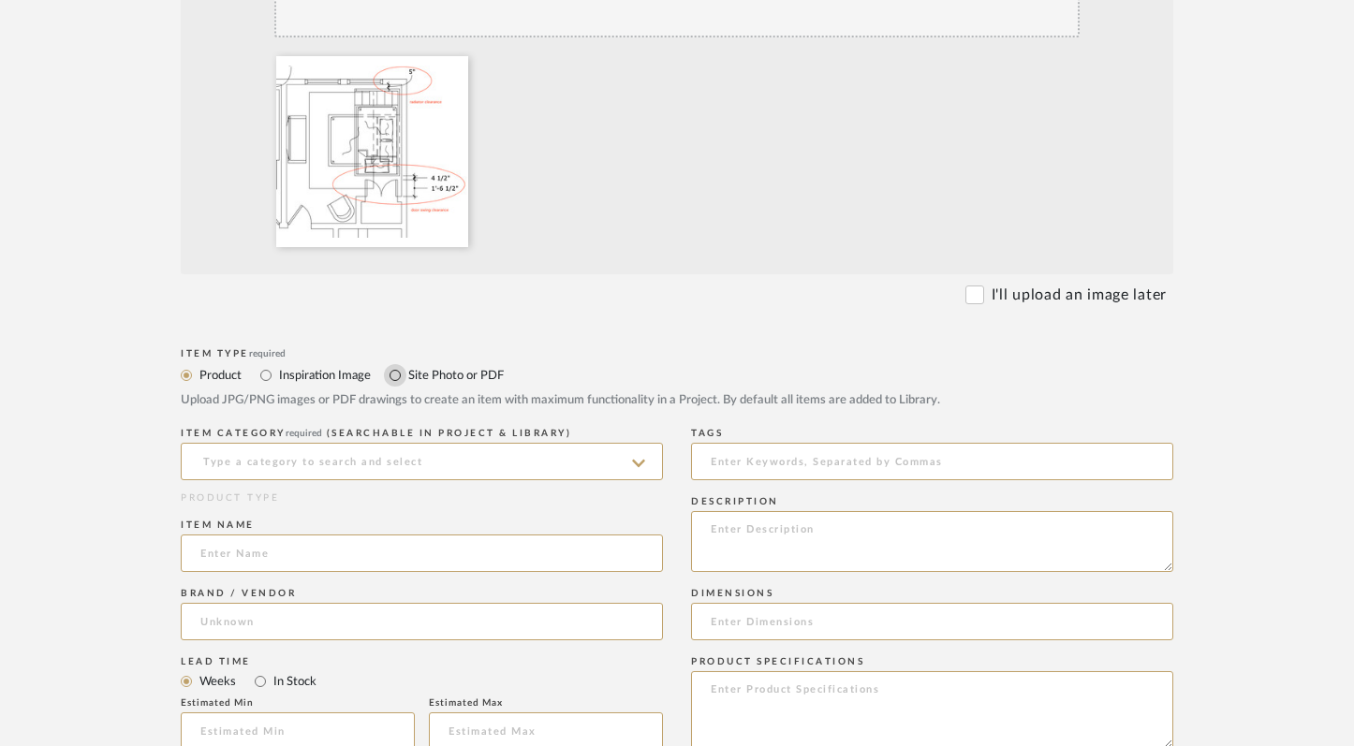
click at [394, 375] on input "Site Photo or PDF" at bounding box center [395, 375] width 22 height 22
radio input "true"
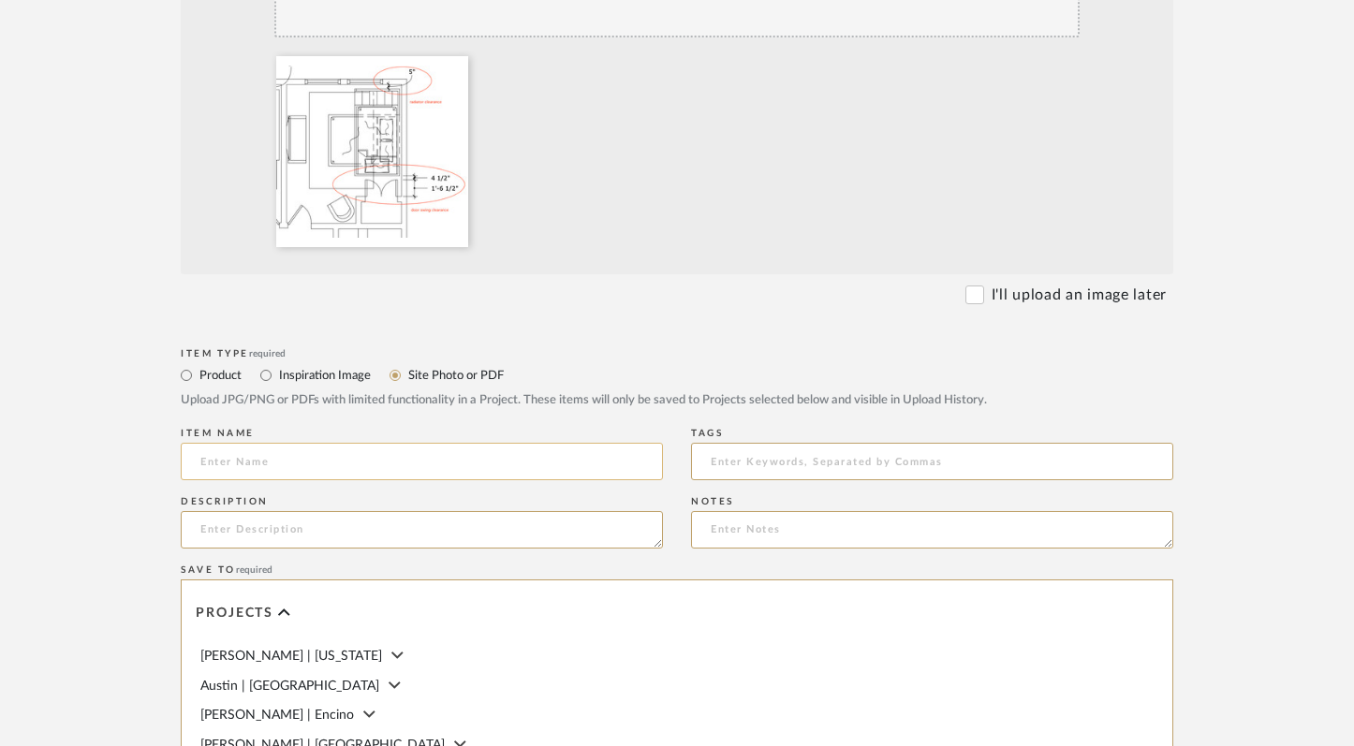
click at [394, 477] on input at bounding box center [422, 461] width 482 height 37
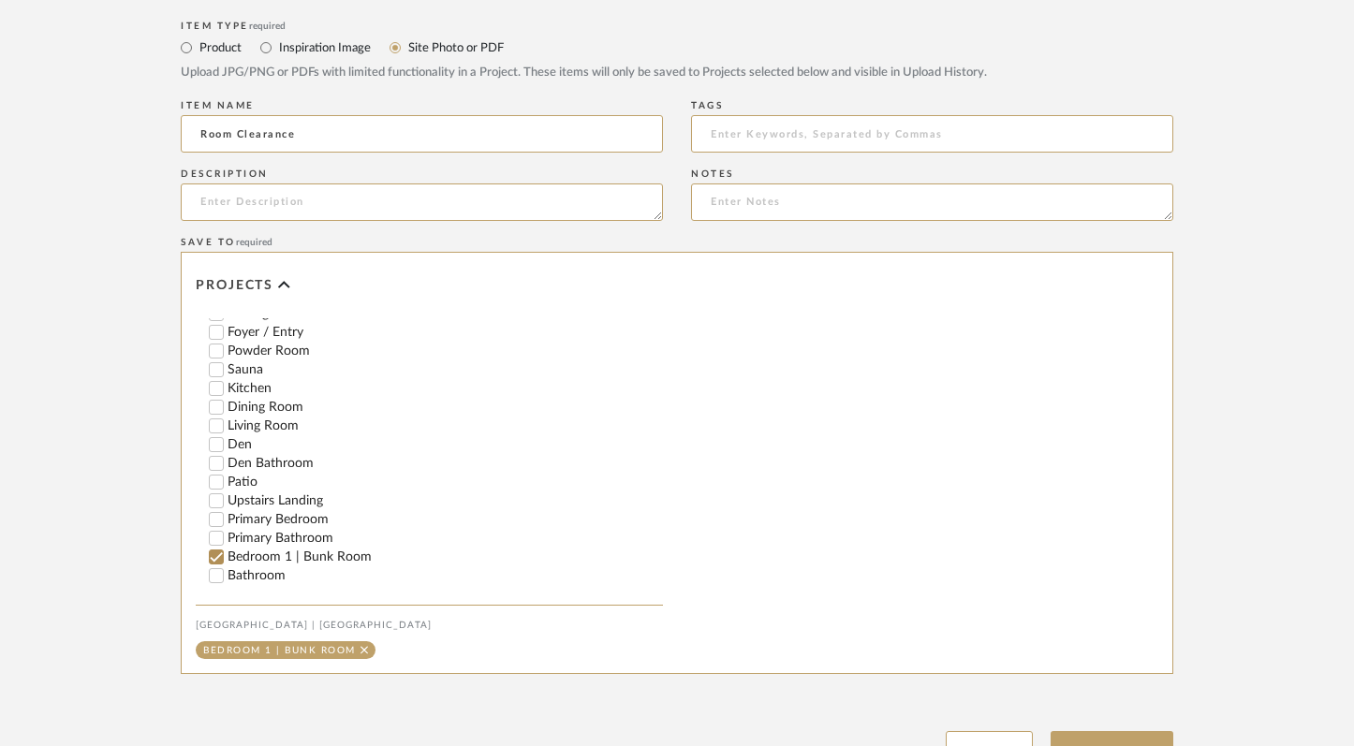
scroll to position [434, 0]
type input "Room Clearance"
click at [1096, 736] on button "Upload Item" at bounding box center [1113, 750] width 124 height 38
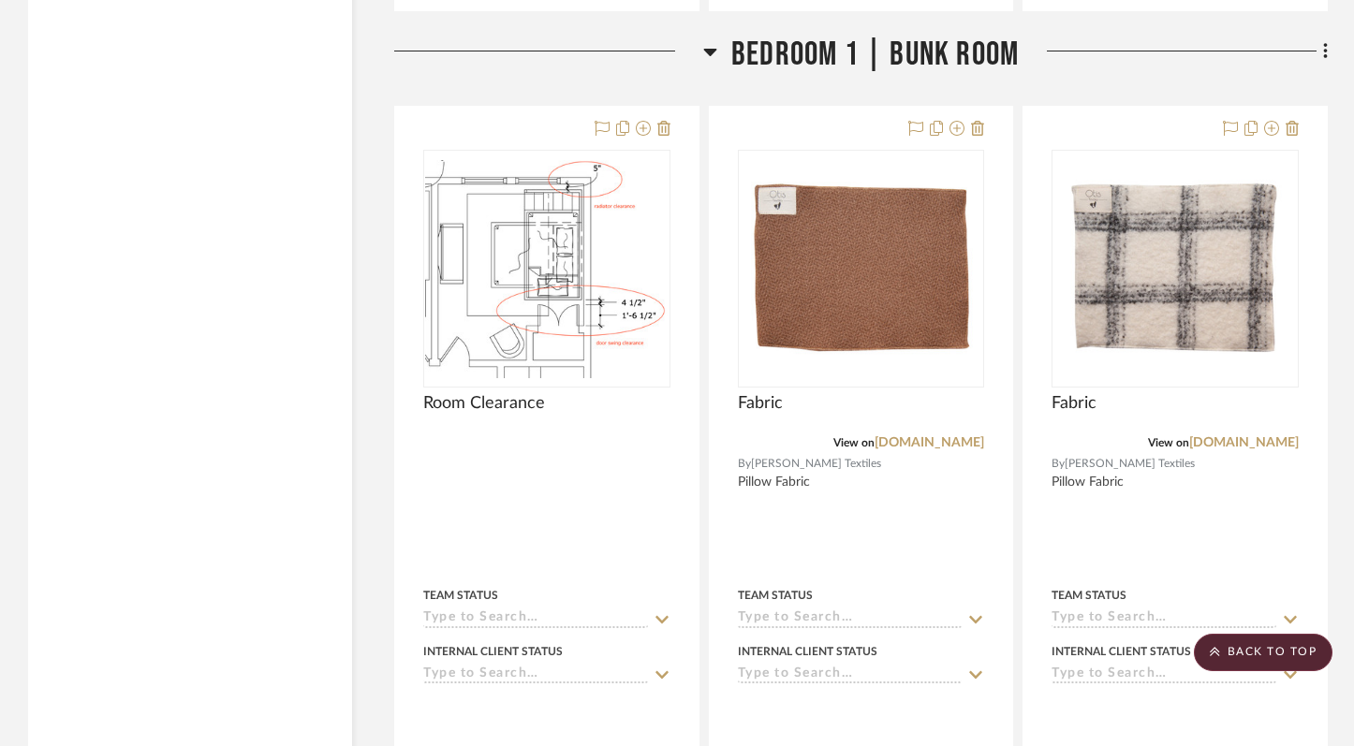
scroll to position [29898, 0]
